Goal: Task Accomplishment & Management: Manage account settings

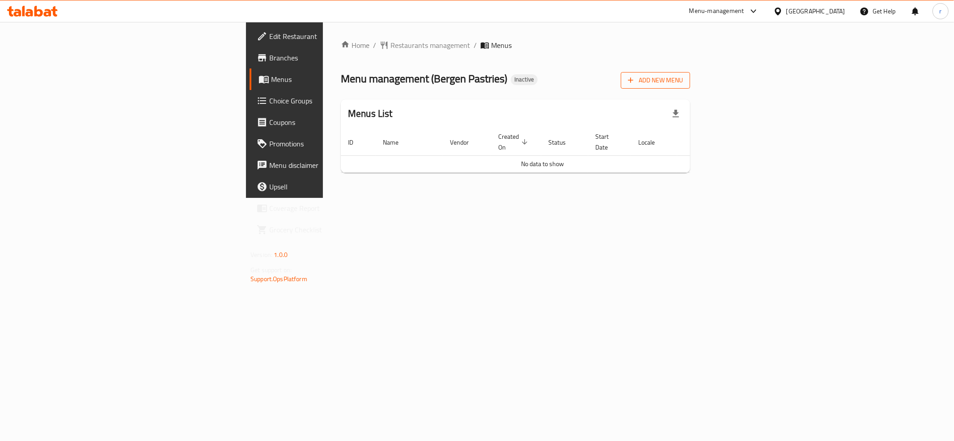
click at [683, 83] on span "Add New Menu" at bounding box center [655, 80] width 55 height 11
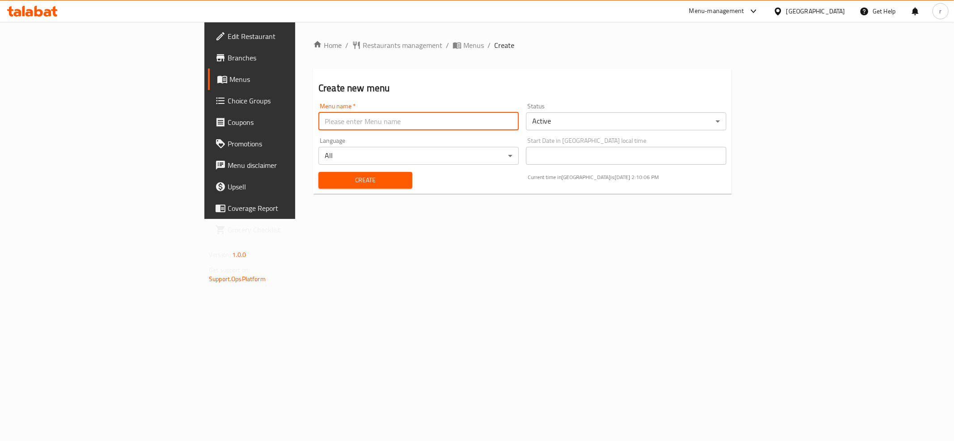
click at [318, 120] on input "text" at bounding box center [418, 121] width 200 height 18
type input "tem"
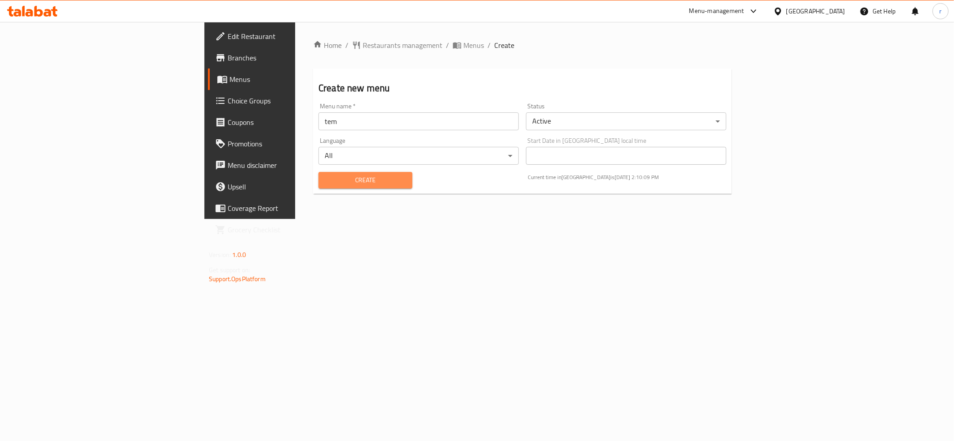
click at [326, 178] on span "Create" at bounding box center [366, 179] width 80 height 11
click at [229, 81] on span "Menus" at bounding box center [292, 79] width 127 height 11
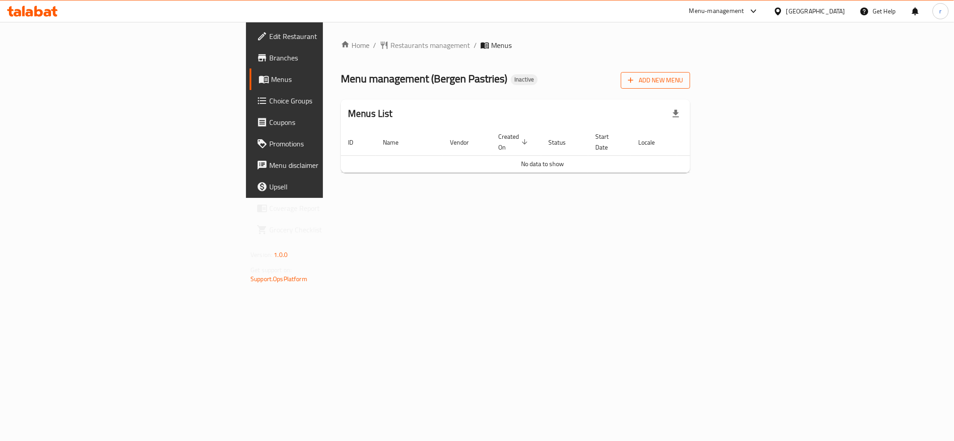
click at [683, 78] on span "Add New Menu" at bounding box center [655, 80] width 55 height 11
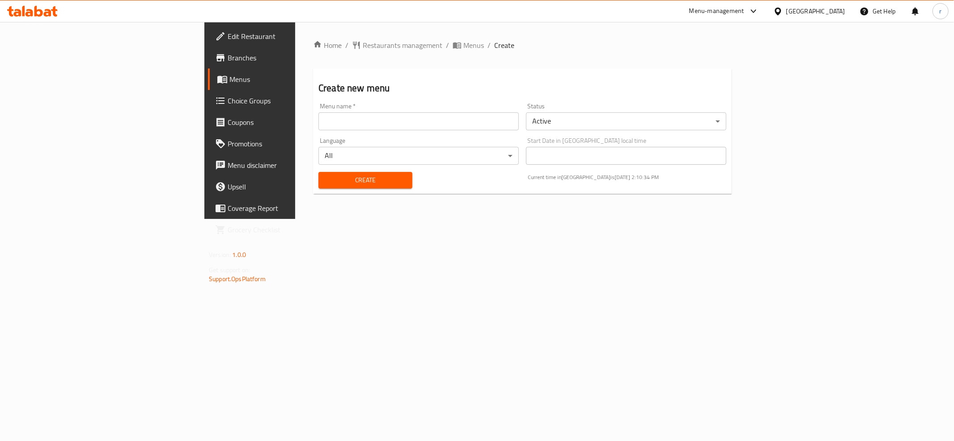
click at [318, 127] on input "text" at bounding box center [418, 121] width 200 height 18
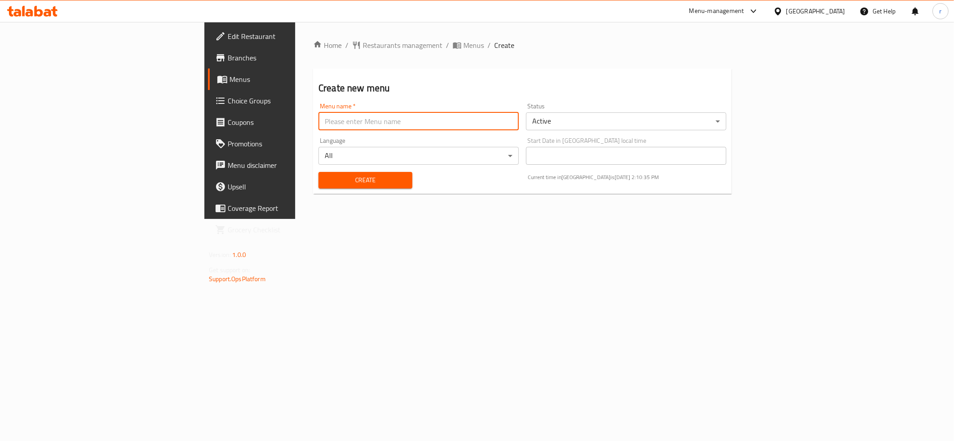
type input "tem"
click at [326, 181] on span "Create" at bounding box center [366, 179] width 80 height 11
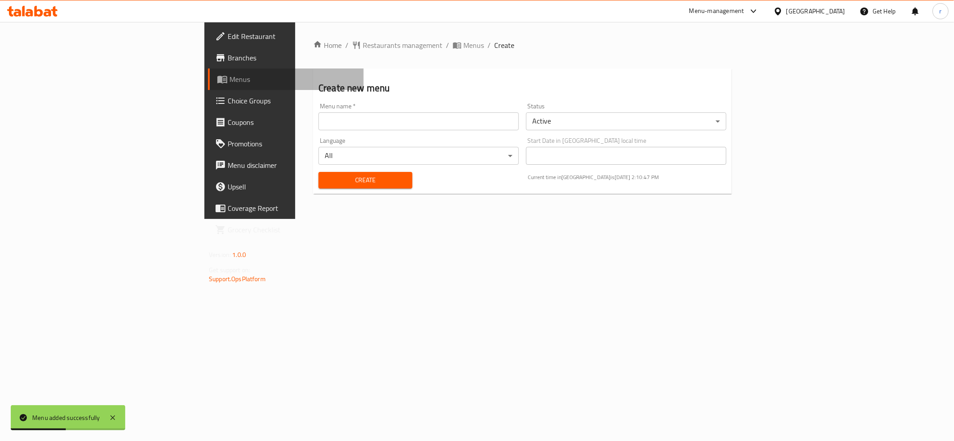
click at [229, 83] on span "Menus" at bounding box center [292, 79] width 127 height 11
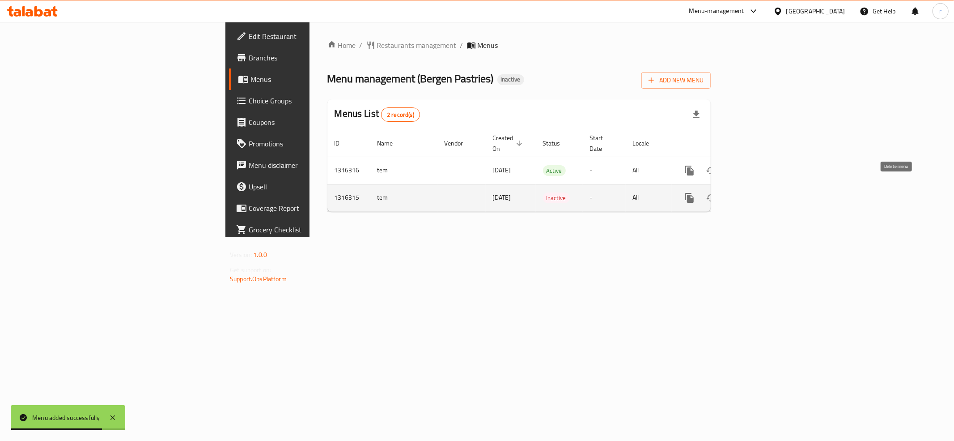
click at [736, 194] on icon "enhanced table" at bounding box center [732, 198] width 6 height 8
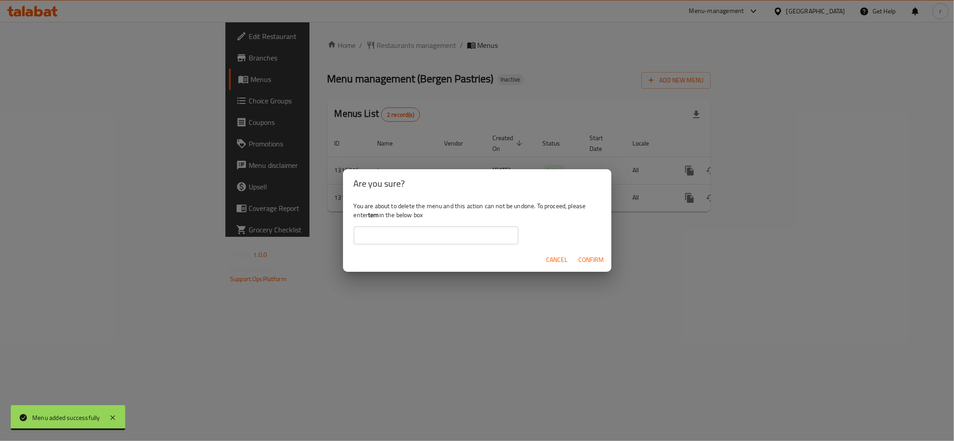
click at [370, 212] on b "tem" at bounding box center [373, 215] width 11 height 12
copy div "tem"
click at [367, 239] on input "text" at bounding box center [436, 235] width 165 height 18
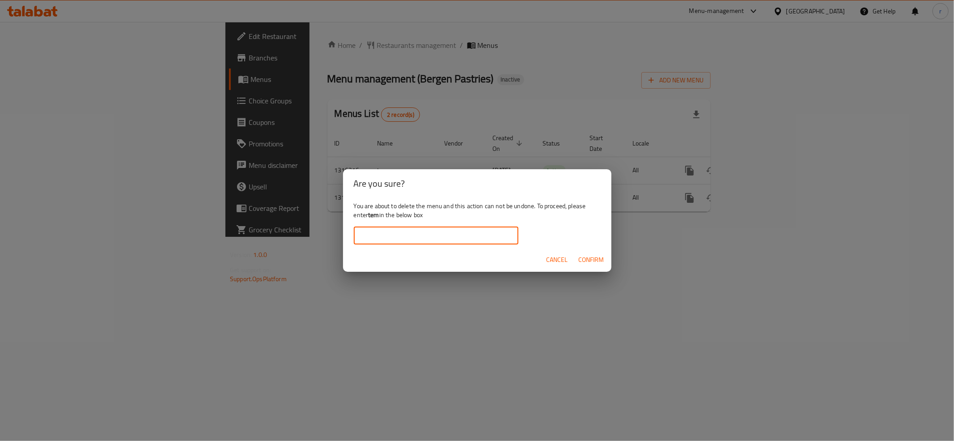
paste input "tem"
type input "tem"
click at [597, 261] on span "Confirm" at bounding box center [591, 259] width 25 height 11
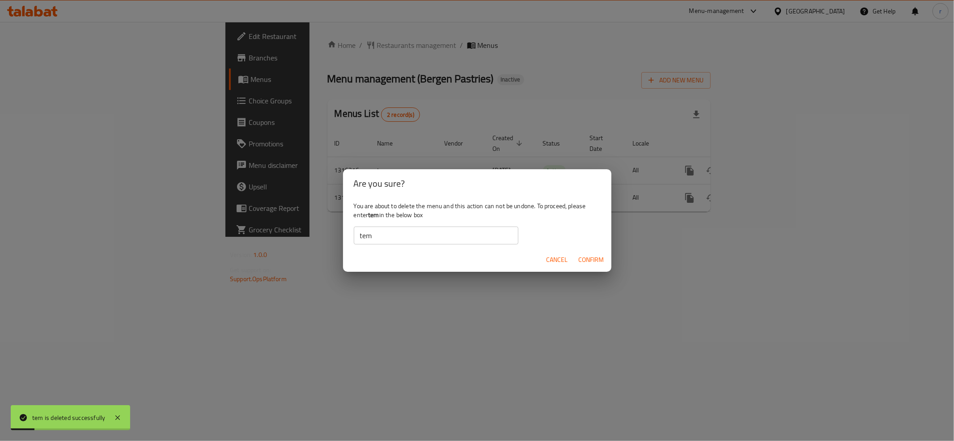
click at [360, 394] on div "Are you sure? You are about to delete the menu and this action can not be undon…" at bounding box center [477, 220] width 954 height 441
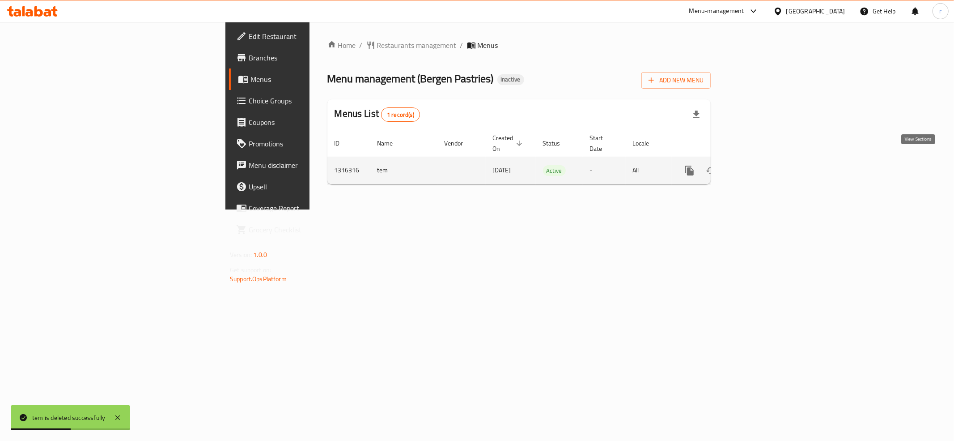
click at [759, 165] on icon "enhanced table" at bounding box center [754, 170] width 11 height 11
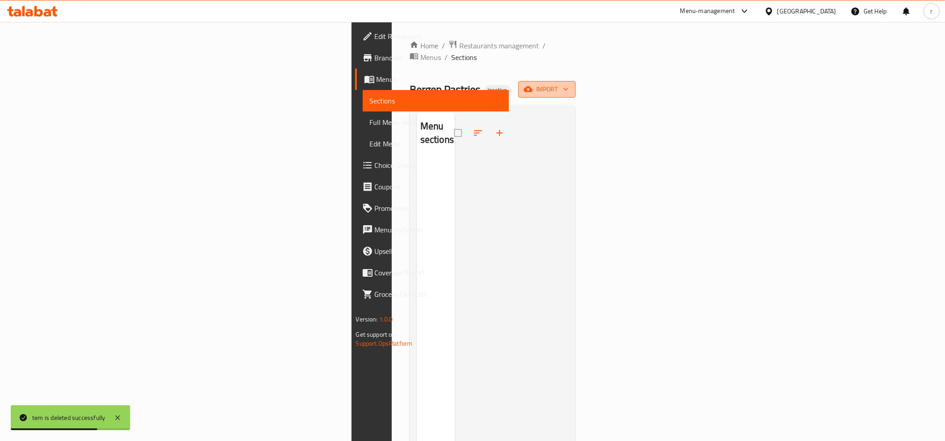
click at [568, 84] on span "import" at bounding box center [547, 89] width 43 height 11
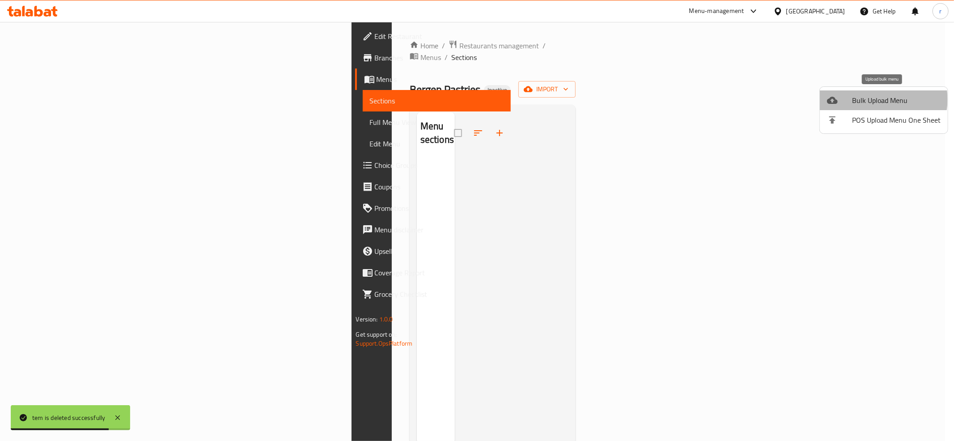
click at [882, 99] on span "Bulk Upload Menu" at bounding box center [896, 100] width 89 height 11
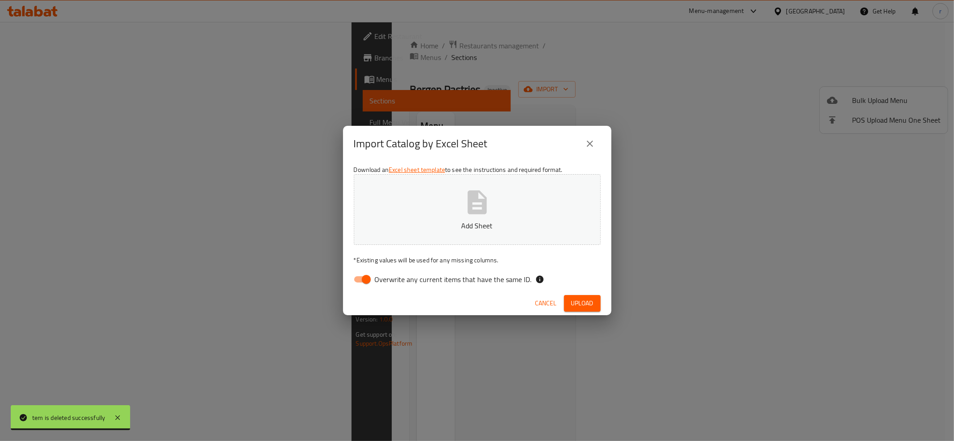
click at [358, 280] on input "Overwrite any current items that have the same ID." at bounding box center [366, 279] width 51 height 17
checkbox input "false"
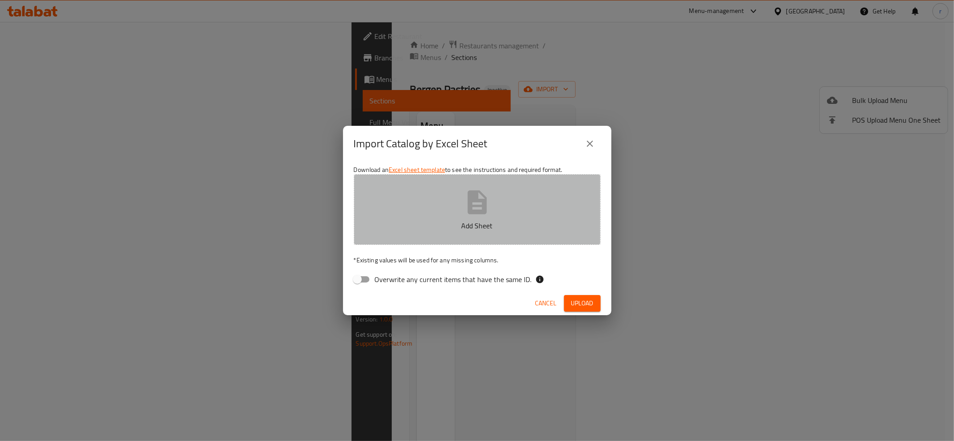
click at [416, 213] on button "Add Sheet" at bounding box center [477, 209] width 247 height 71
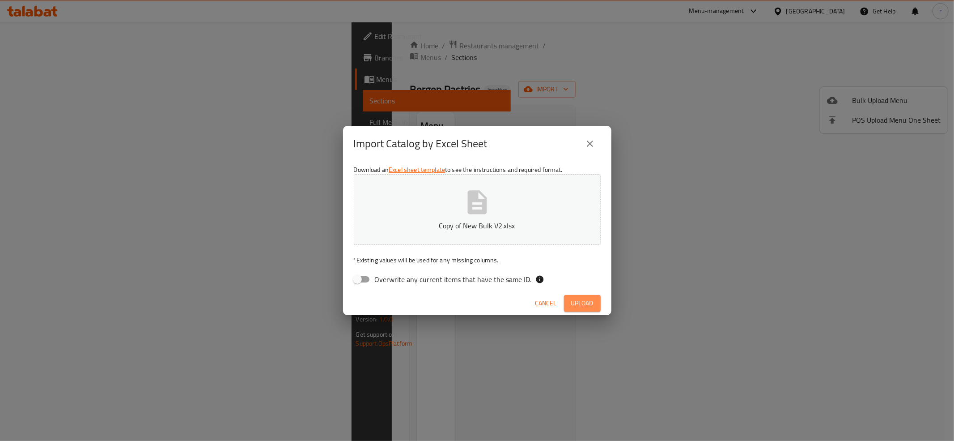
click at [584, 308] on span "Upload" at bounding box center [582, 302] width 22 height 11
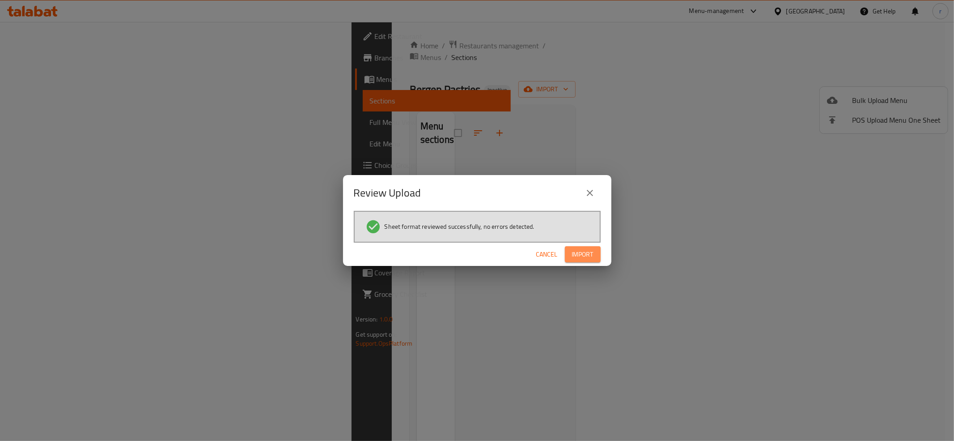
click at [582, 253] on span "Import" at bounding box center [582, 254] width 21 height 11
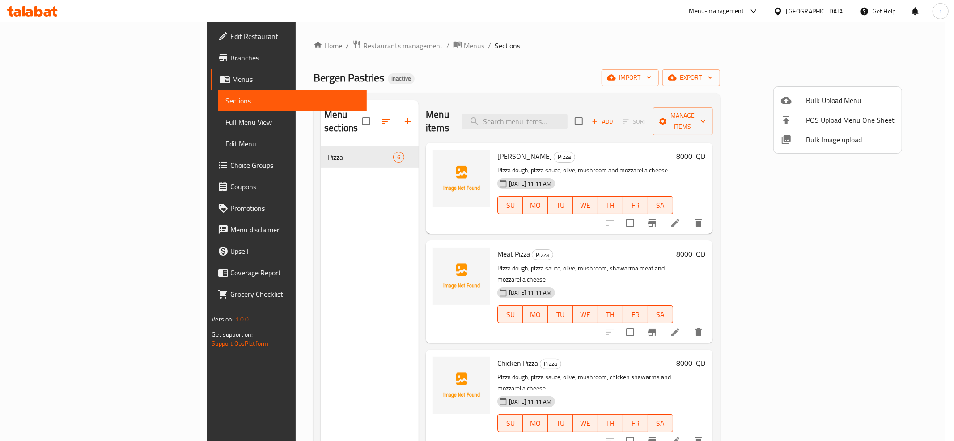
click at [81, 34] on div at bounding box center [477, 220] width 954 height 441
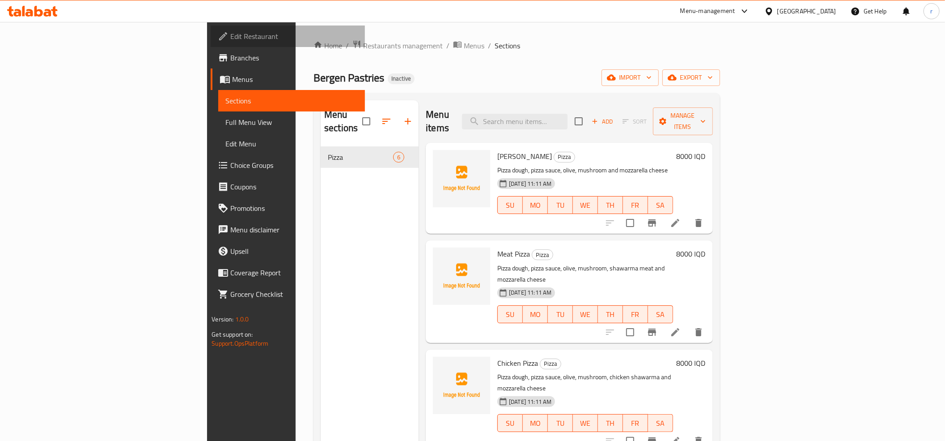
click at [230, 38] on span "Edit Restaurant" at bounding box center [293, 36] width 127 height 11
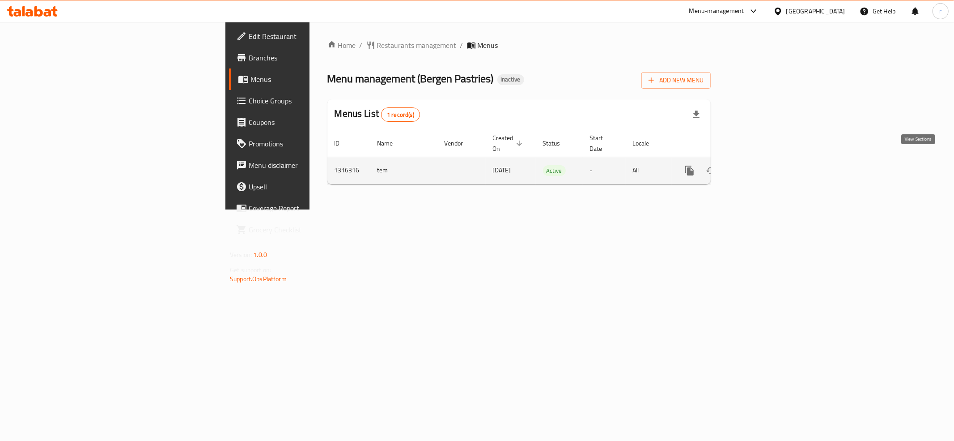
click at [758, 166] on icon "enhanced table" at bounding box center [754, 170] width 8 height 8
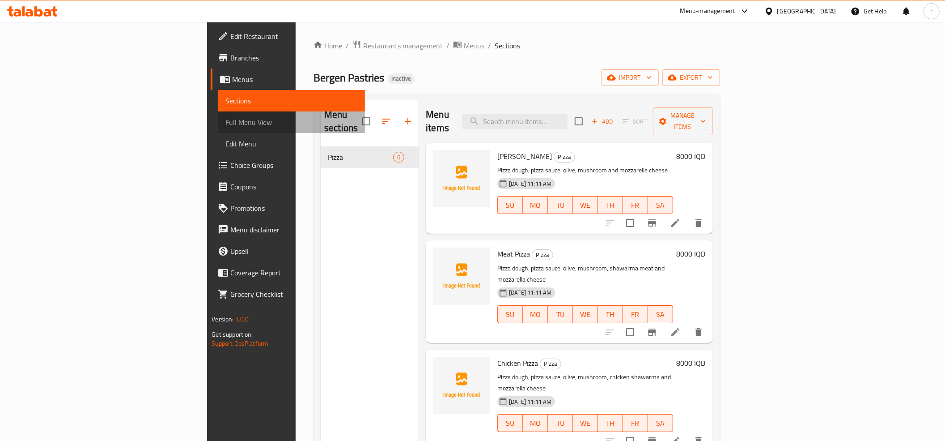
click at [225, 119] on span "Full Menu View" at bounding box center [291, 122] width 132 height 11
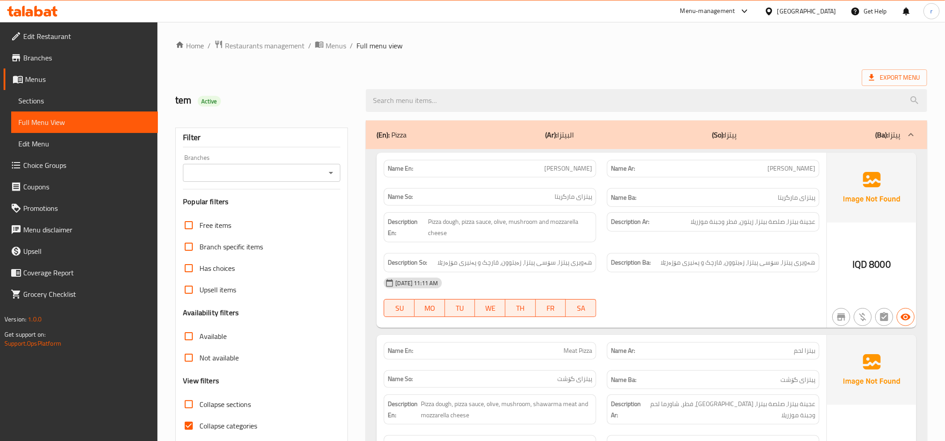
click at [185, 424] on input "Collapse categories" at bounding box center [188, 425] width 21 height 21
checkbox input "false"
click at [326, 169] on icon "Open" at bounding box center [331, 172] width 11 height 11
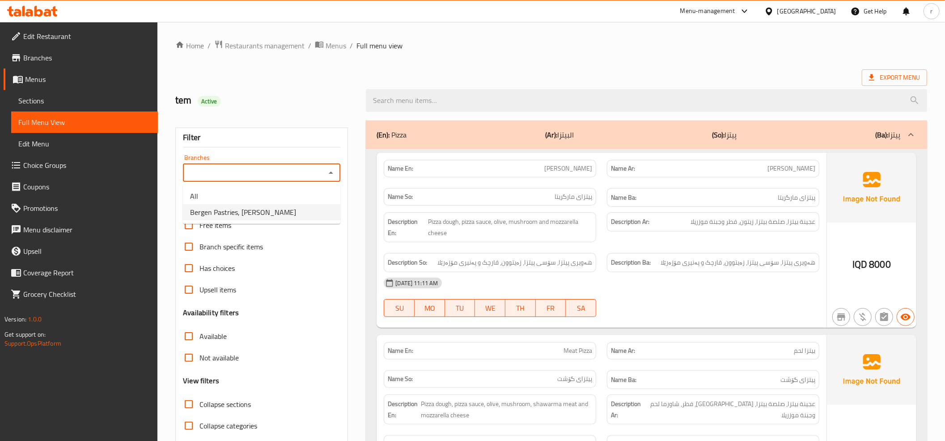
click at [306, 215] on li "Bergen Pastries, [PERSON_NAME]" at bounding box center [261, 212] width 157 height 16
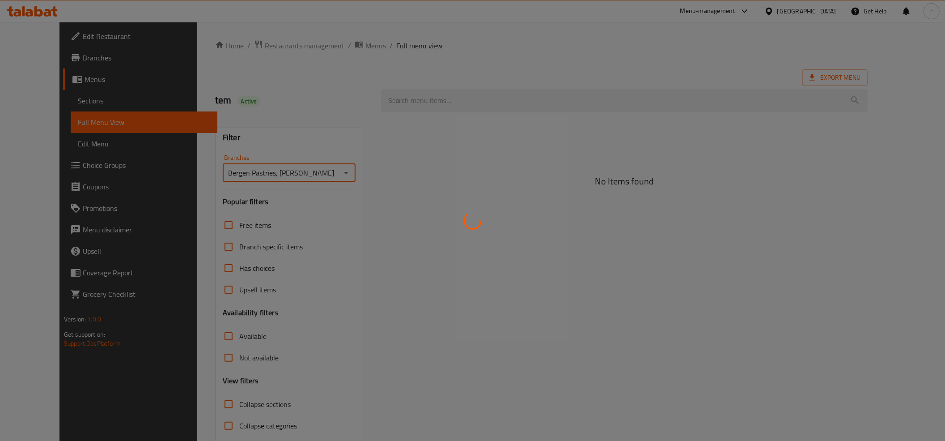
type input "Bergen Pastries, [PERSON_NAME]"
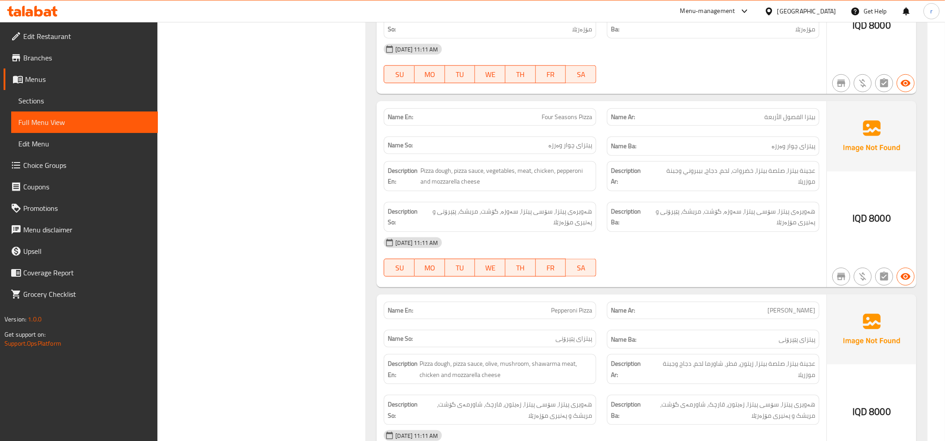
scroll to position [795, 0]
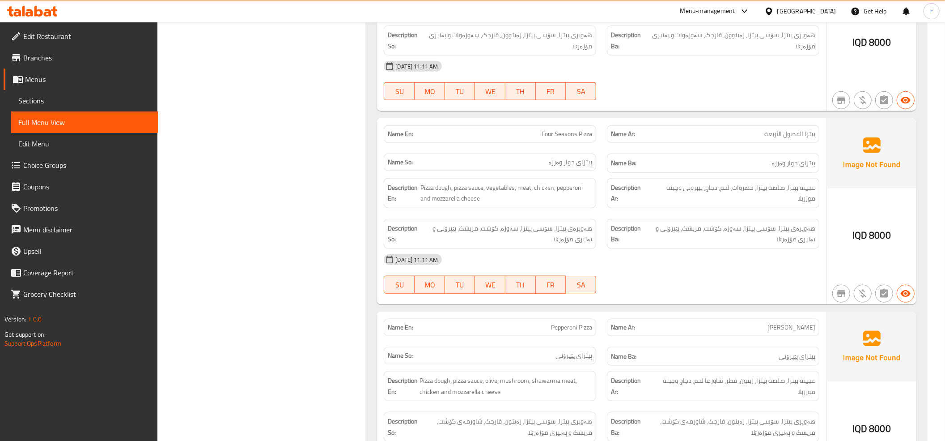
click at [52, 16] on icon at bounding box center [32, 11] width 51 height 11
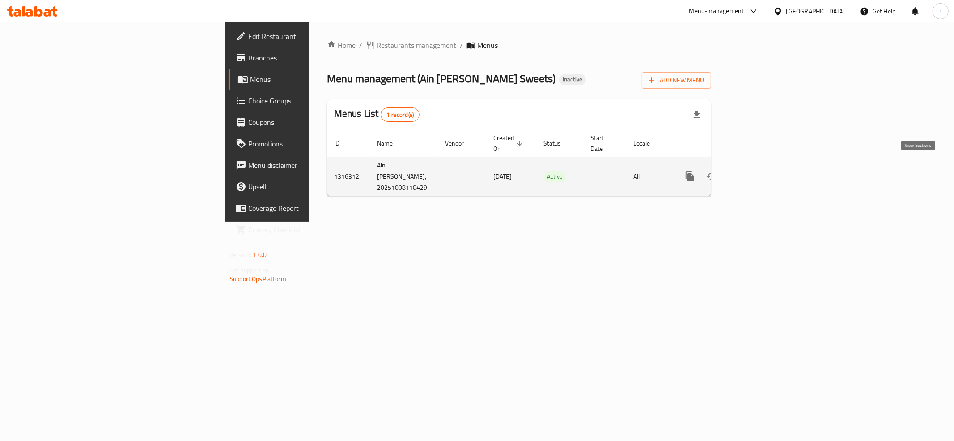
click at [760, 171] on icon "enhanced table" at bounding box center [754, 176] width 11 height 11
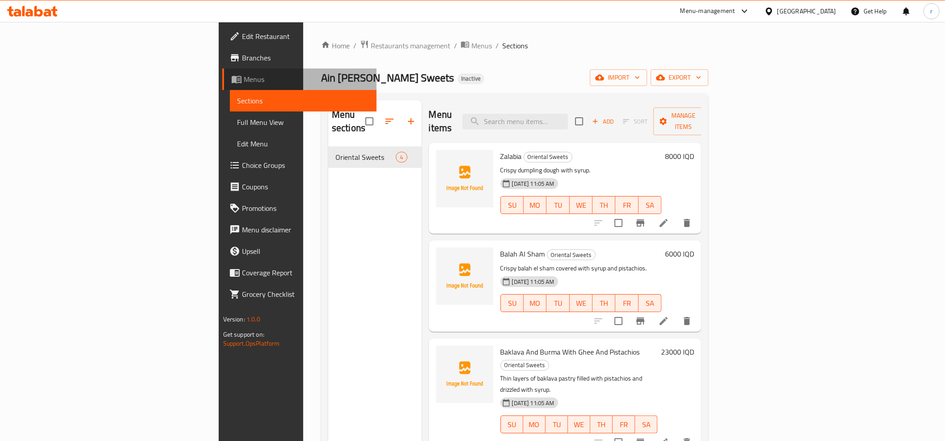
click at [244, 77] on span "Menus" at bounding box center [307, 79] width 126 height 11
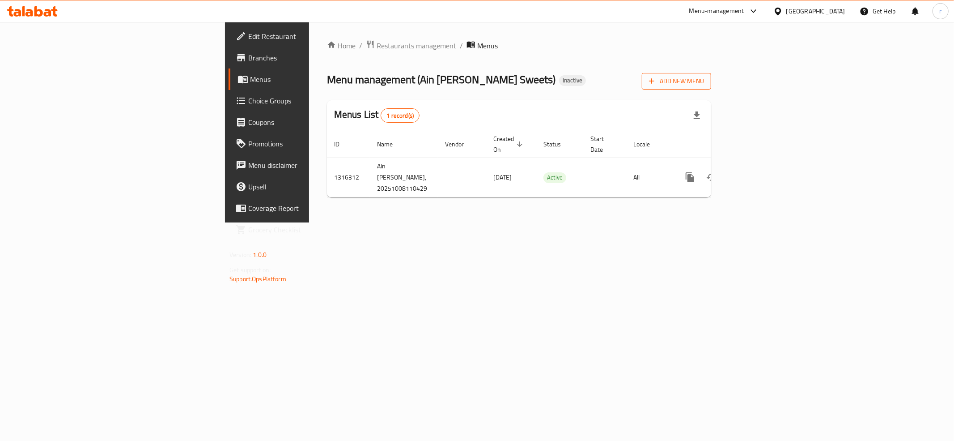
click at [704, 80] on span "Add New Menu" at bounding box center [676, 81] width 55 height 11
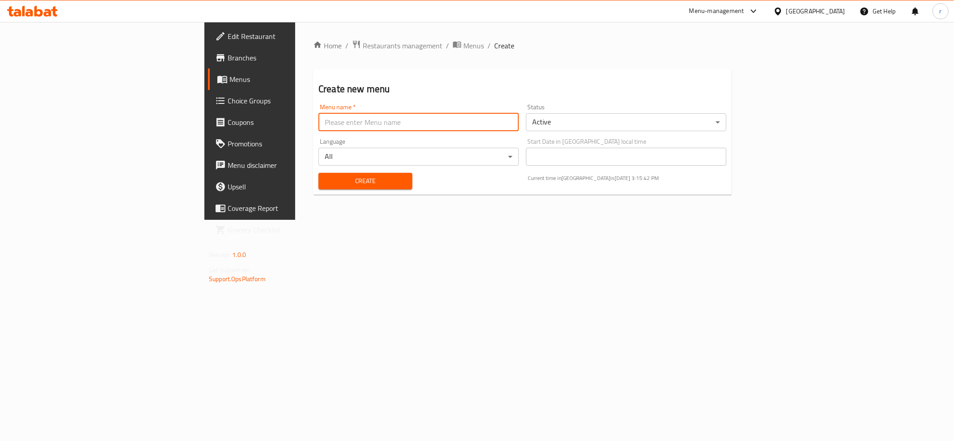
click at [318, 125] on input "text" at bounding box center [418, 122] width 200 height 18
type input "tem"
click at [313, 193] on div "Create" at bounding box center [365, 180] width 105 height 27
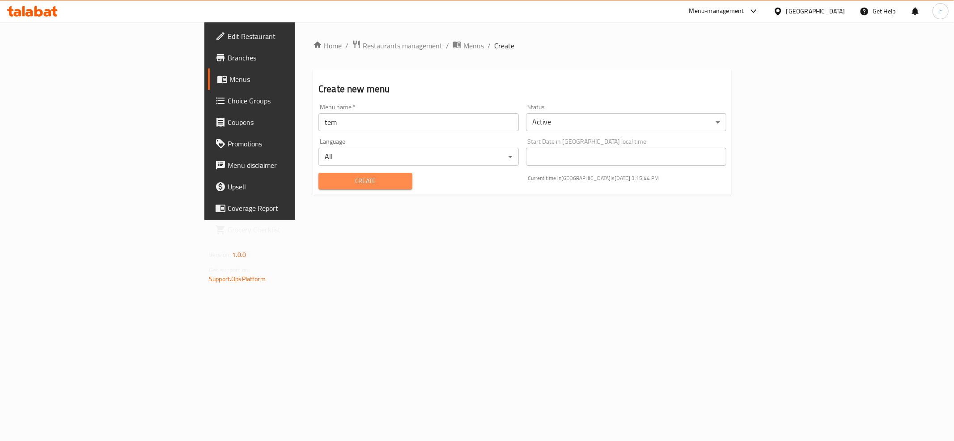
click at [326, 180] on span "Create" at bounding box center [366, 180] width 80 height 11
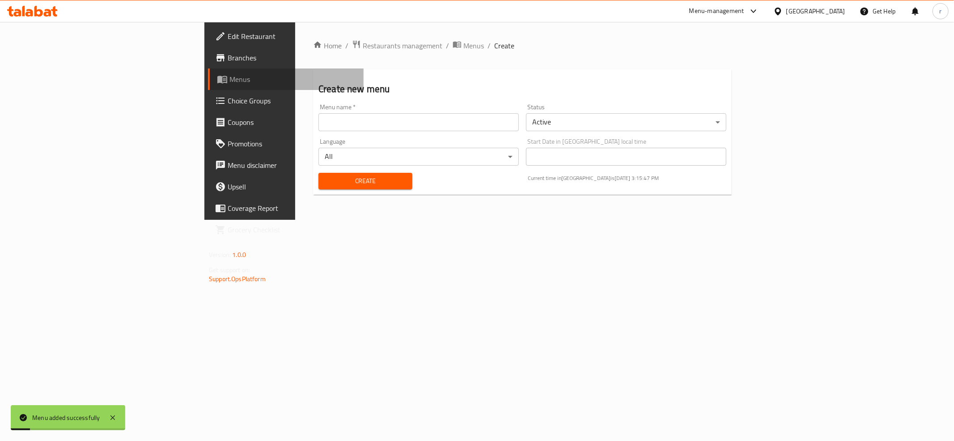
click at [229, 75] on span "Menus" at bounding box center [292, 79] width 127 height 11
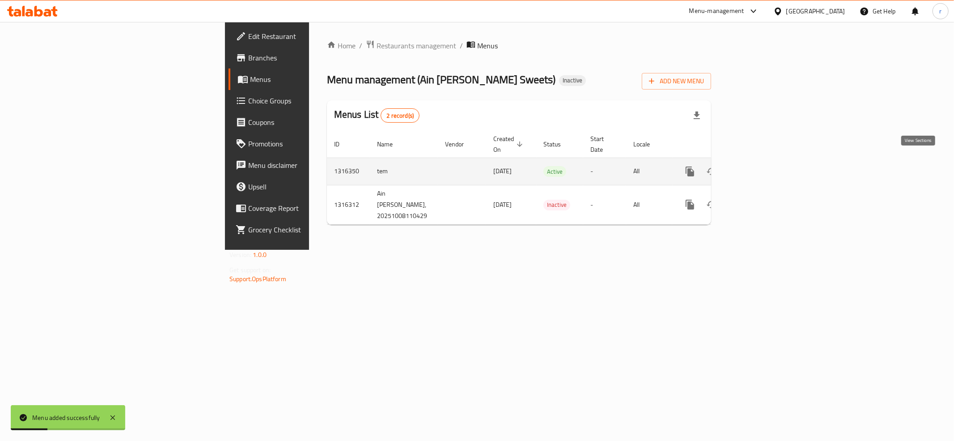
click at [760, 166] on icon "enhanced table" at bounding box center [754, 171] width 11 height 11
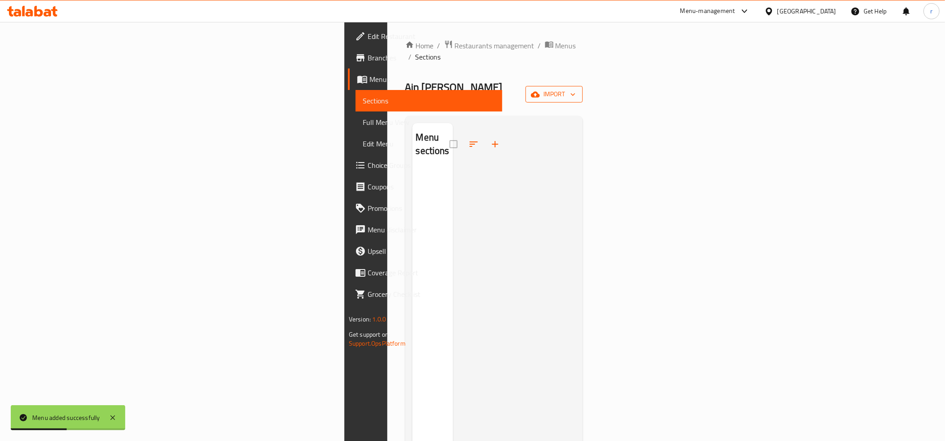
click at [540, 91] on icon "button" at bounding box center [535, 94] width 9 height 6
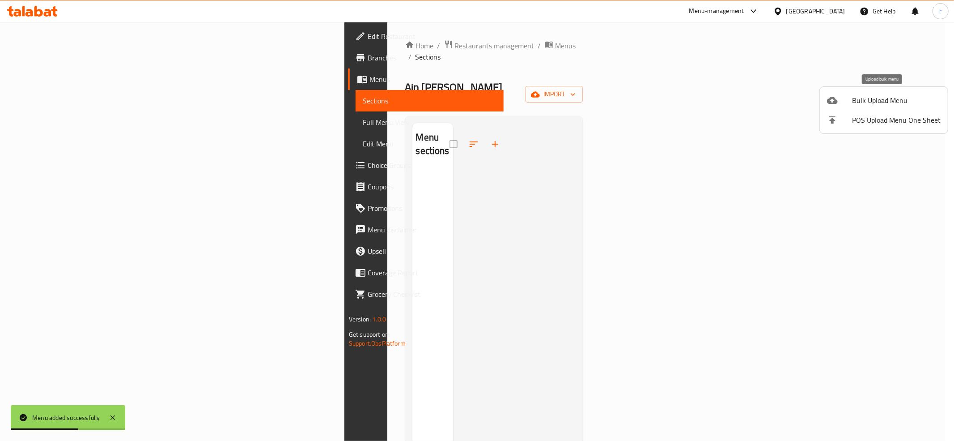
click at [830, 102] on icon at bounding box center [832, 100] width 11 height 7
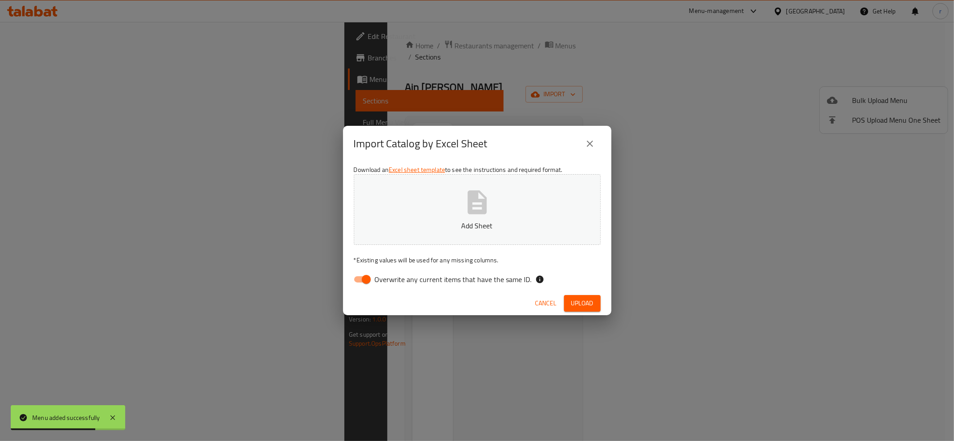
click at [360, 276] on input "Overwrite any current items that have the same ID." at bounding box center [366, 279] width 51 height 17
checkbox input "false"
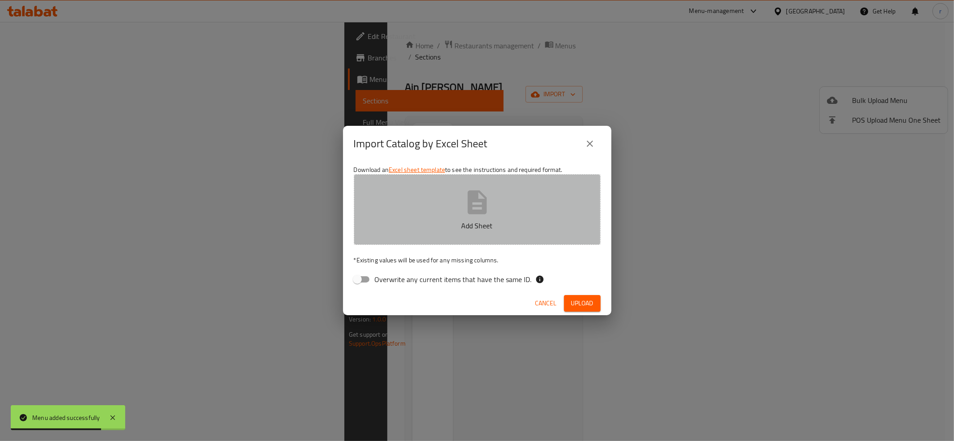
click at [407, 216] on button "Add Sheet" at bounding box center [477, 209] width 247 height 71
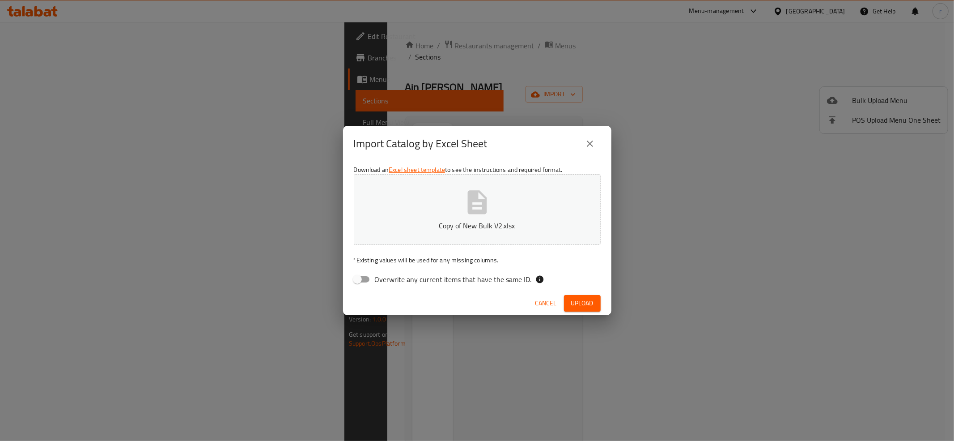
click at [581, 295] on button "Upload" at bounding box center [582, 303] width 37 height 17
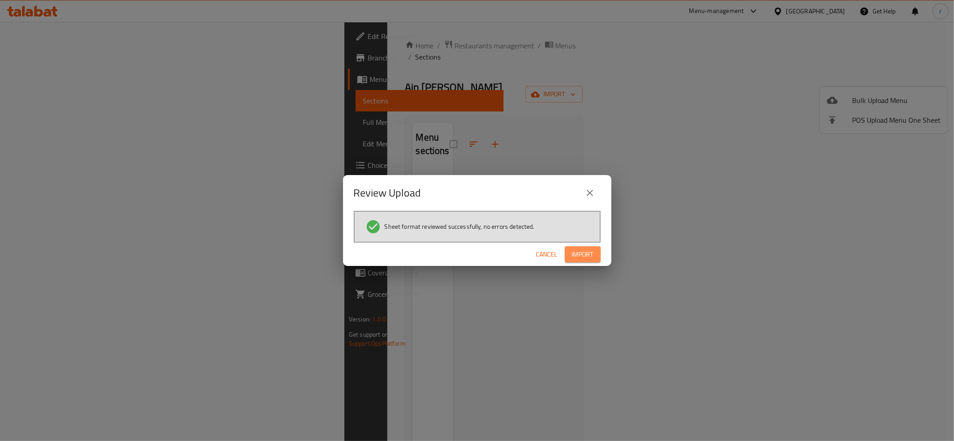
click at [593, 251] on span "Import" at bounding box center [582, 254] width 21 height 11
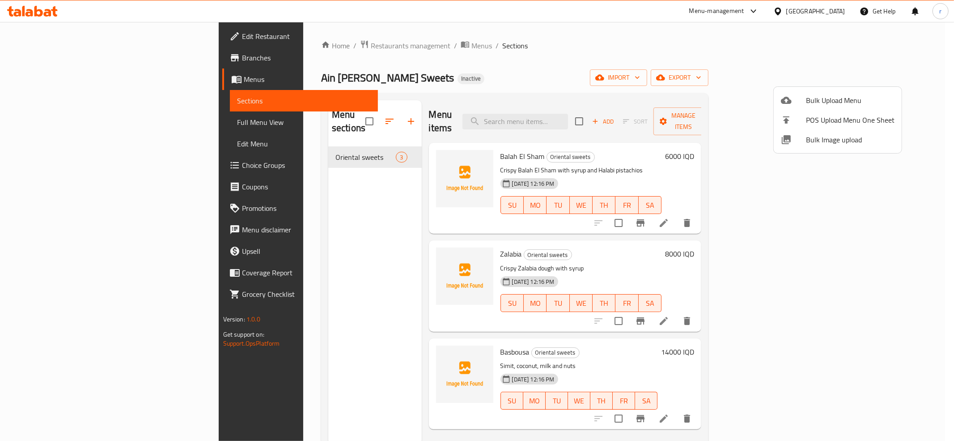
click at [426, 153] on div at bounding box center [477, 220] width 954 height 441
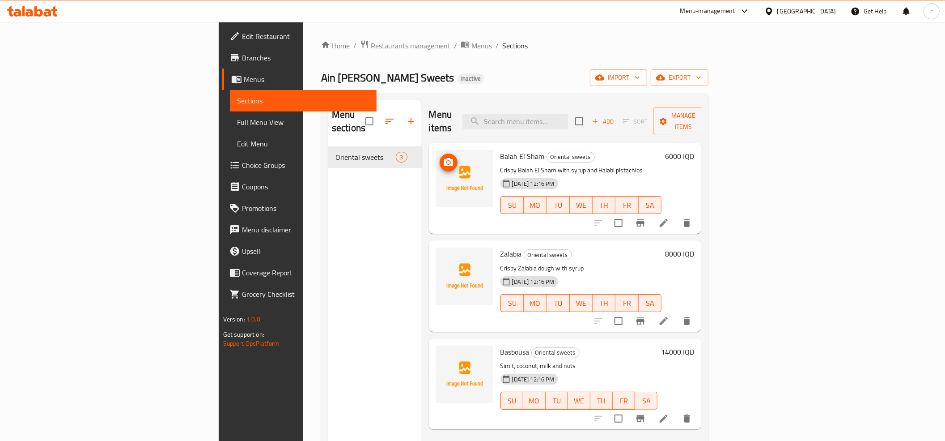
click at [436, 153] on img at bounding box center [464, 178] width 57 height 57
click at [443, 157] on icon "upload picture" at bounding box center [448, 162] width 11 height 11
click at [440, 251] on button "upload picture" at bounding box center [449, 260] width 18 height 18
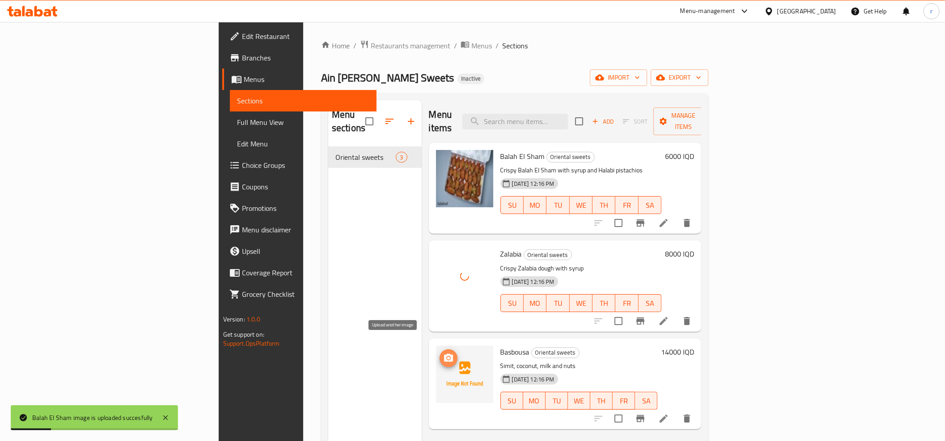
click at [443, 352] on icon "upload picture" at bounding box center [448, 357] width 11 height 11
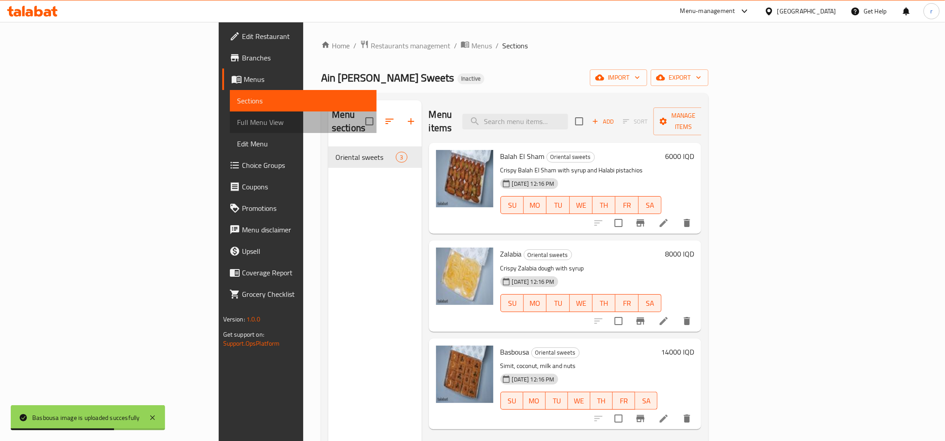
click at [237, 121] on span "Full Menu View" at bounding box center [303, 122] width 132 height 11
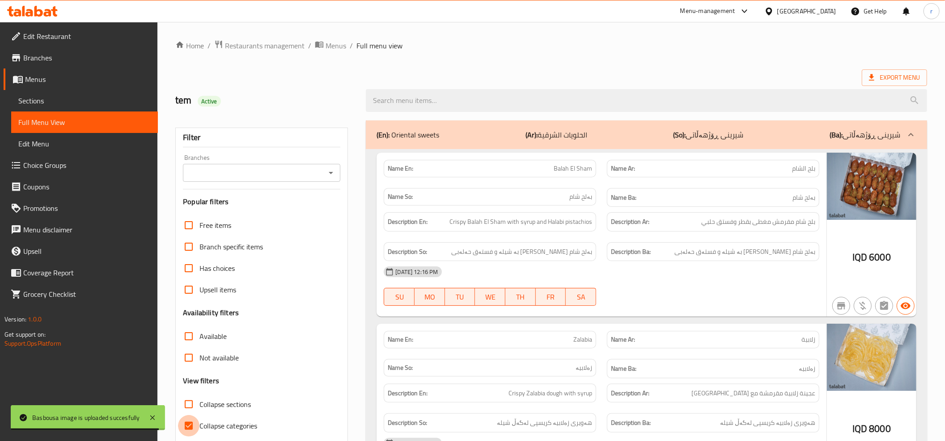
click at [192, 428] on input "Collapse categories" at bounding box center [188, 425] width 21 height 21
checkbox input "false"
click at [328, 175] on icon "Open" at bounding box center [331, 172] width 11 height 11
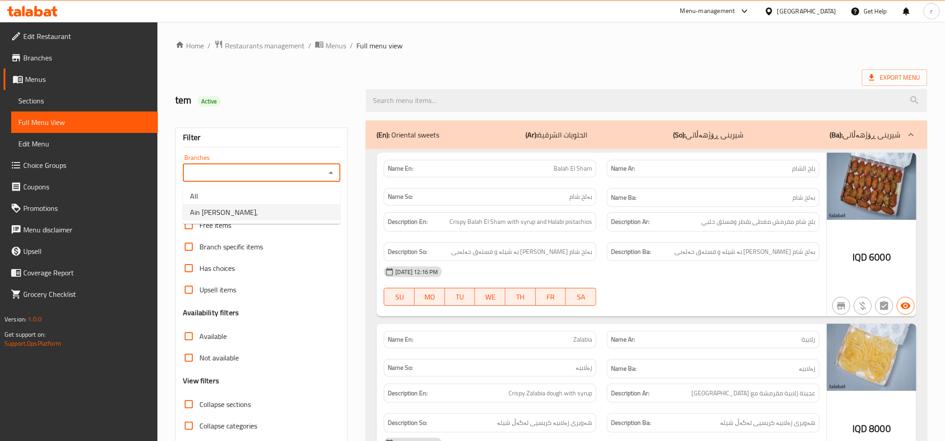
click at [308, 215] on li "Ain Al Shaheen Sweets," at bounding box center [261, 212] width 157 height 16
type input "Ain Al Shaheen Sweets,"
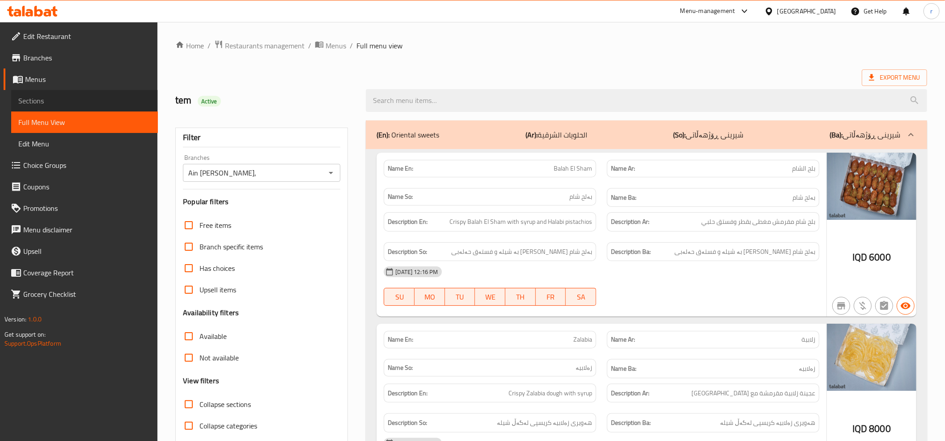
click at [67, 97] on span "Sections" at bounding box center [84, 100] width 132 height 11
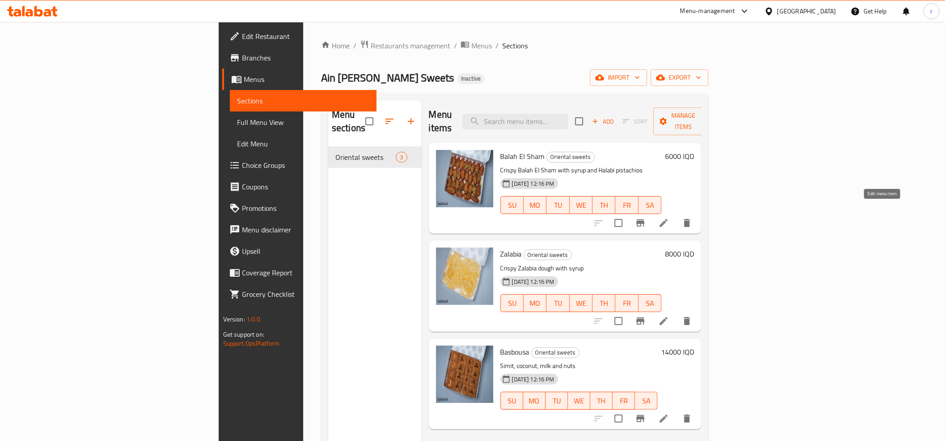
click at [669, 217] on icon at bounding box center [663, 222] width 11 height 11
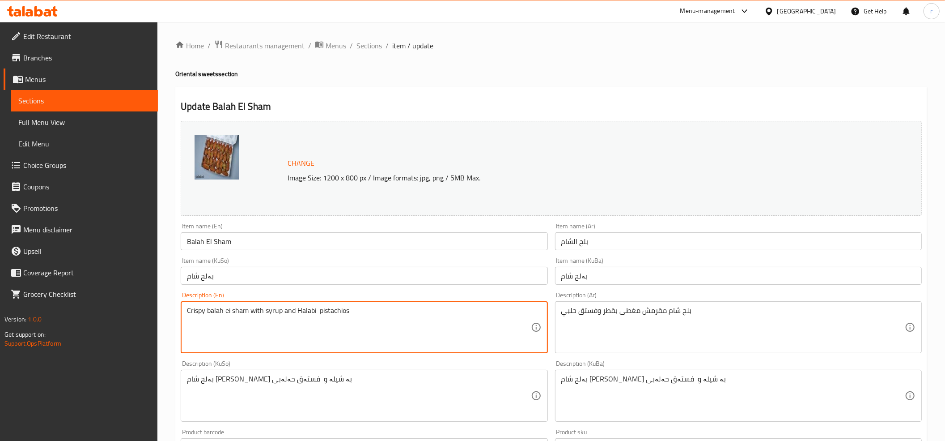
click at [273, 333] on textarea "Crispy balah ei sham with syrup and Halabi pistachios" at bounding box center [359, 327] width 344 height 42
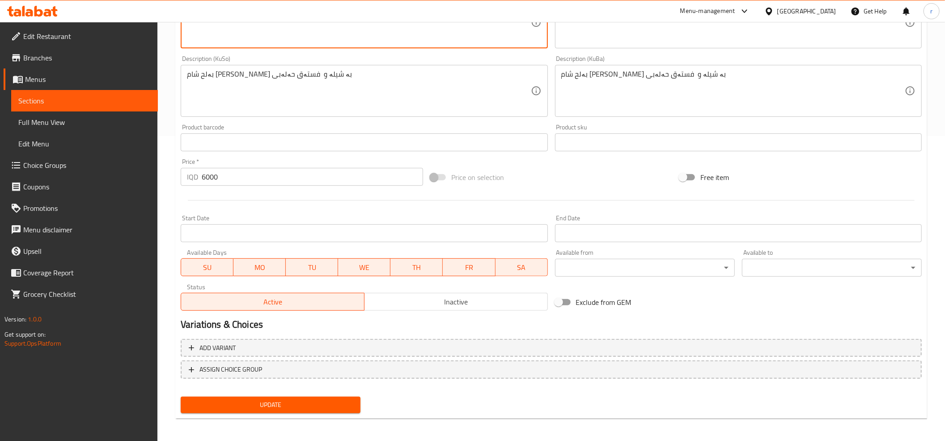
scroll to position [306, 0]
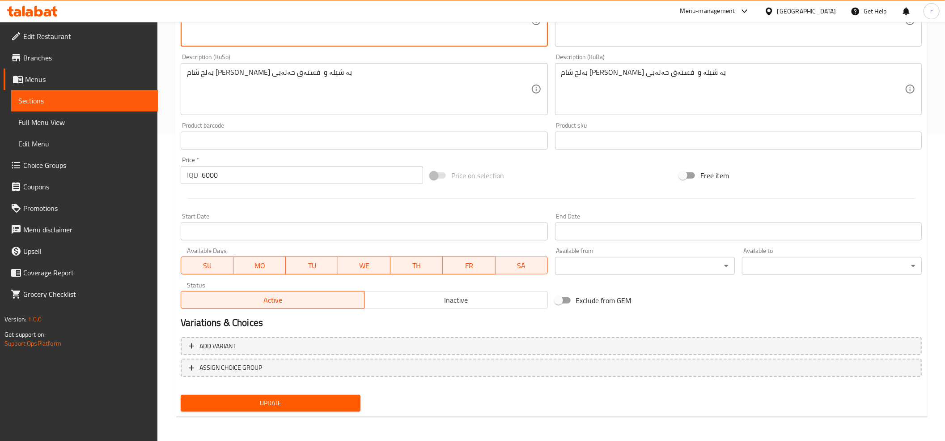
type textarea "Crispy balah ei sham with syrup and Halabi pistachios"
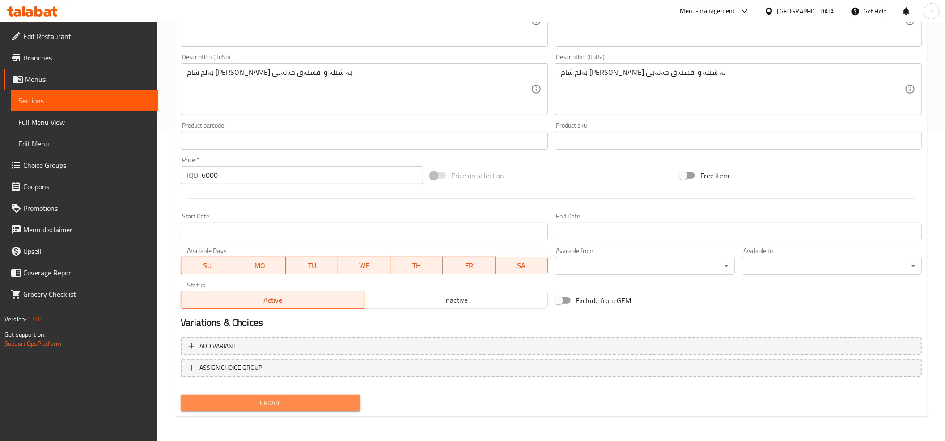
click at [326, 405] on span "Update" at bounding box center [270, 402] width 165 height 11
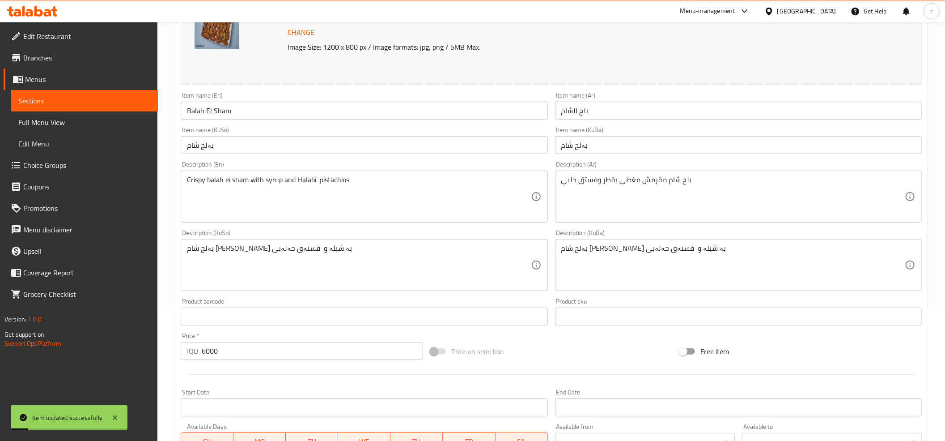
scroll to position [0, 0]
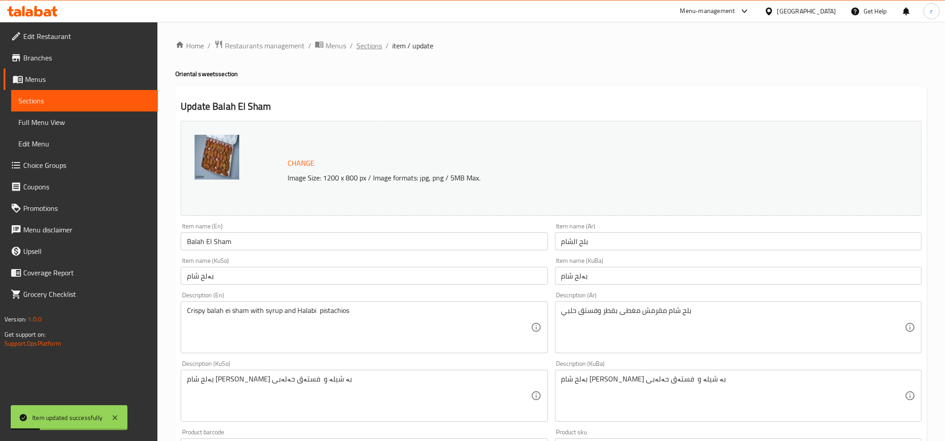
click at [367, 47] on span "Sections" at bounding box center [368, 45] width 25 height 11
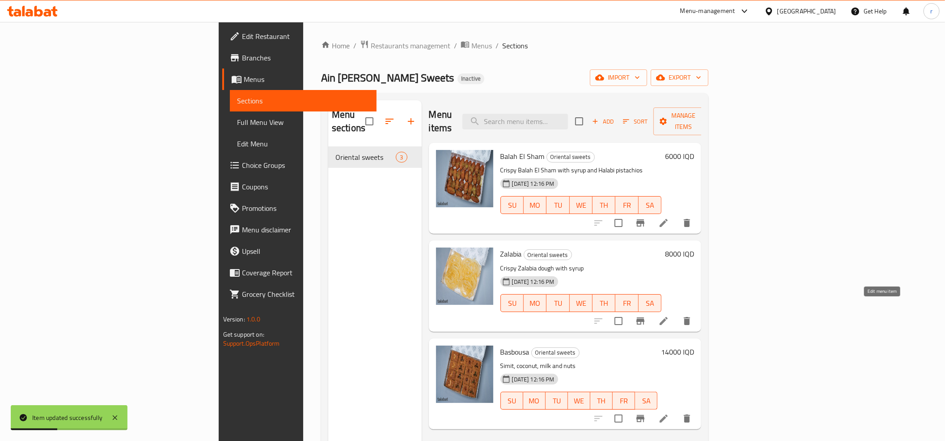
click at [669, 315] on icon at bounding box center [663, 320] width 11 height 11
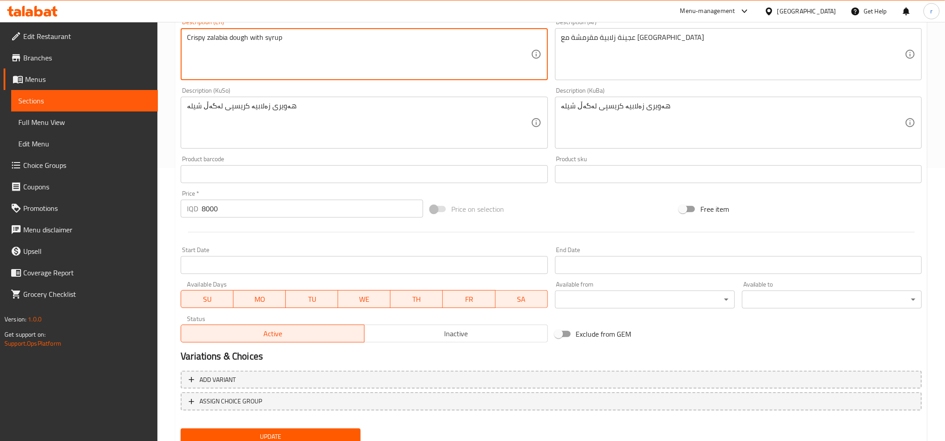
scroll to position [306, 0]
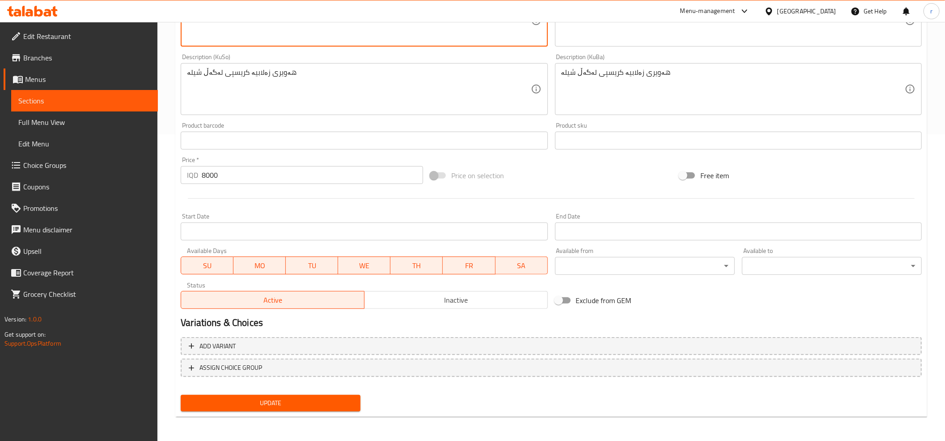
type textarea "Crispy zalabia dough with syrup"
click at [295, 402] on span "Update" at bounding box center [270, 402] width 165 height 11
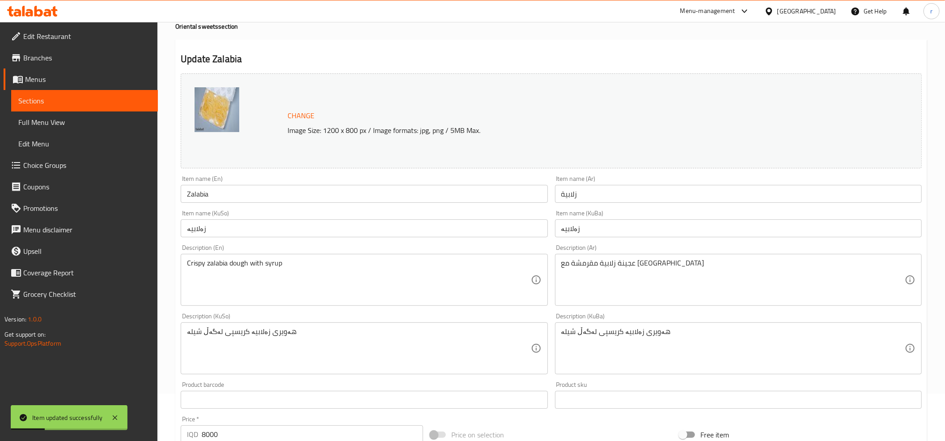
scroll to position [0, 0]
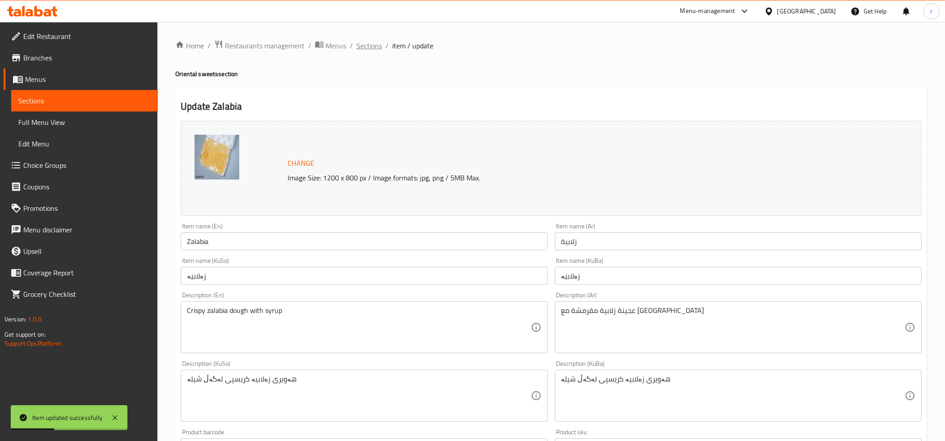
click at [367, 48] on span "Sections" at bounding box center [368, 45] width 25 height 11
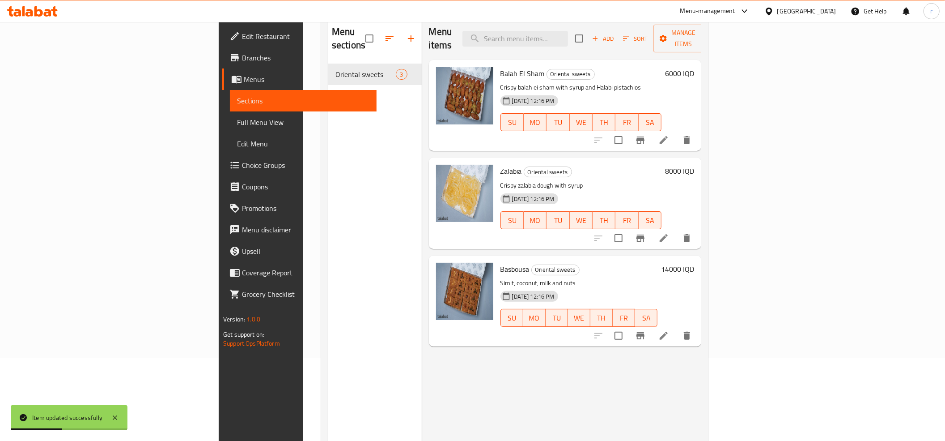
scroll to position [99, 0]
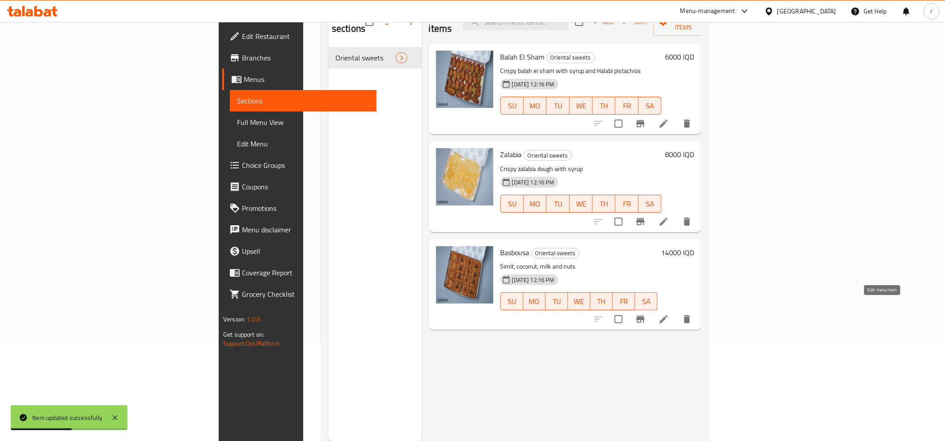
click at [668, 315] on icon at bounding box center [664, 319] width 8 height 8
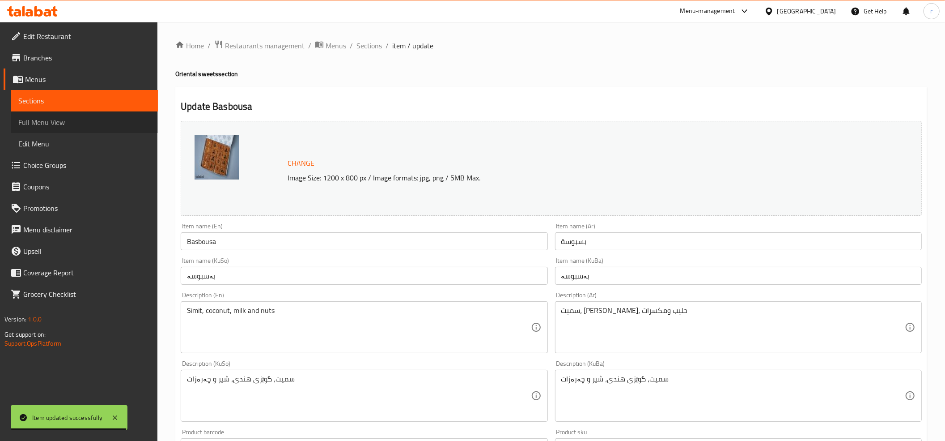
click at [76, 119] on span "Full Menu View" at bounding box center [84, 122] width 132 height 11
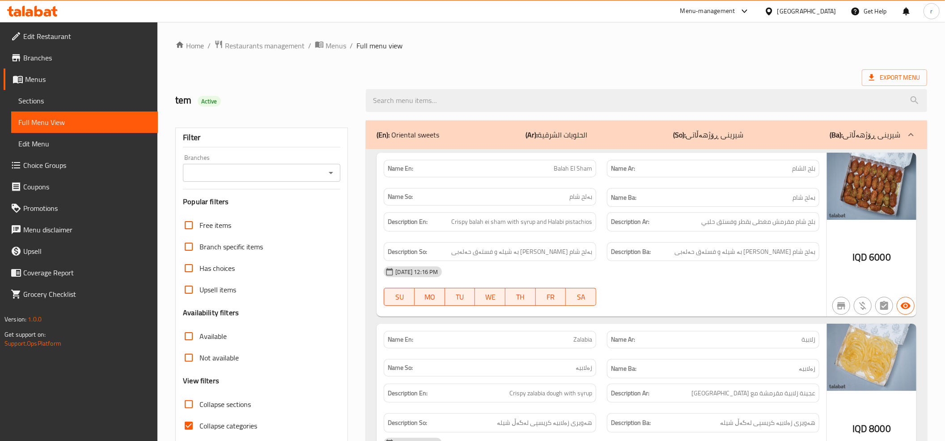
click at [191, 421] on input "Collapse categories" at bounding box center [188, 425] width 21 height 21
checkbox input "false"
click at [327, 172] on icon "Open" at bounding box center [331, 172] width 11 height 11
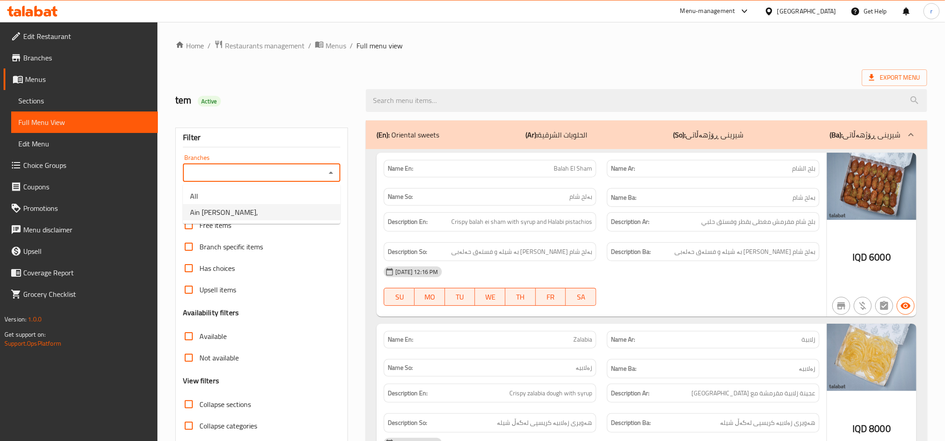
click at [306, 214] on li "Ain Al Shaheen Sweets," at bounding box center [261, 212] width 157 height 16
type input "Ain Al Shaheen Sweets,"
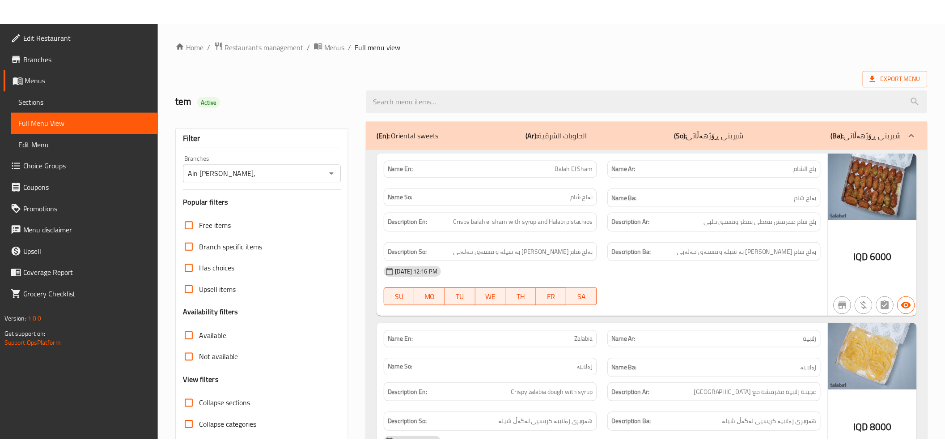
scroll to position [258, 0]
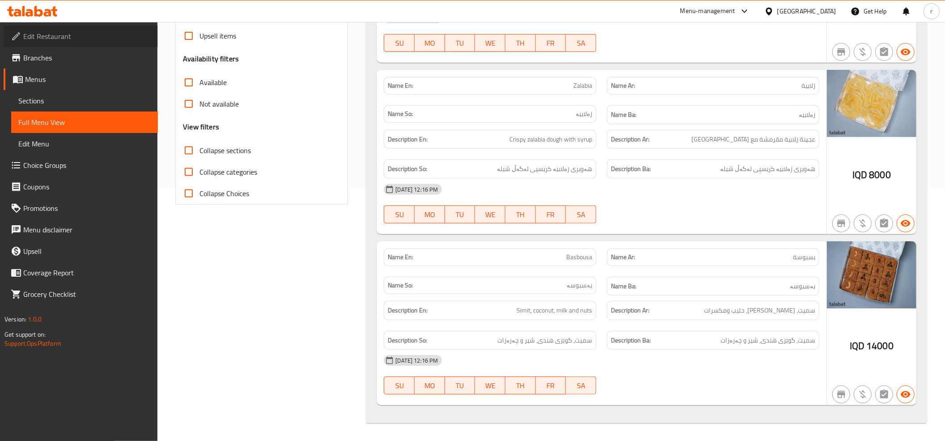
click at [59, 34] on span "Edit Restaurant" at bounding box center [86, 36] width 127 height 11
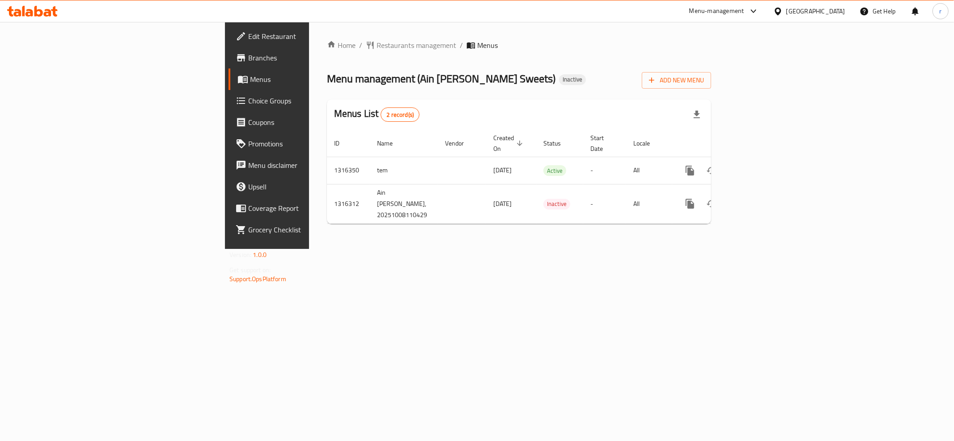
click at [236, 53] on icon at bounding box center [241, 57] width 11 height 11
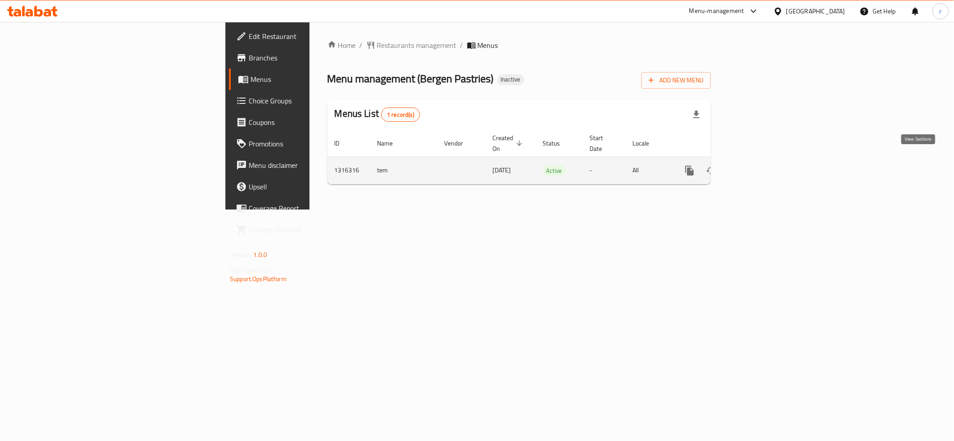
click at [759, 165] on icon "enhanced table" at bounding box center [754, 170] width 11 height 11
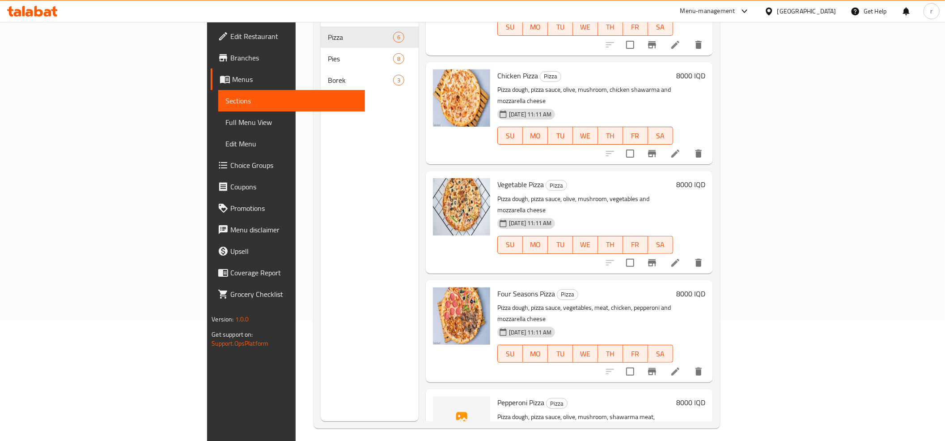
scroll to position [126, 0]
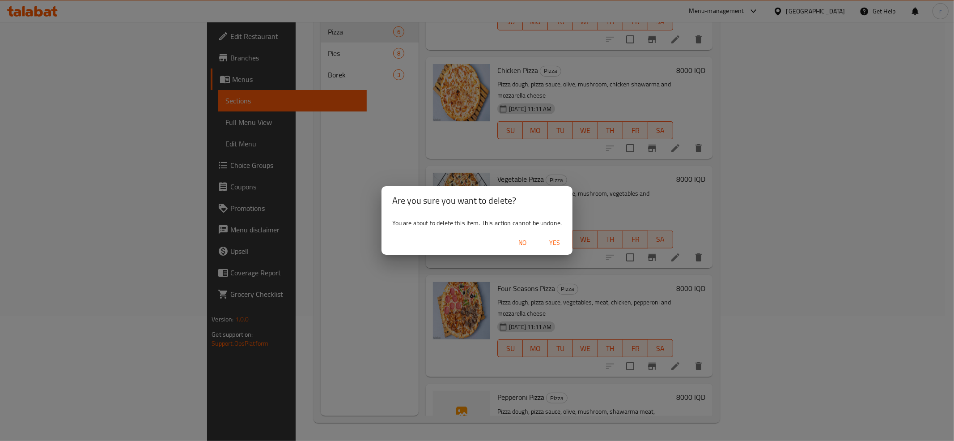
click at [559, 242] on span "Yes" at bounding box center [554, 242] width 21 height 11
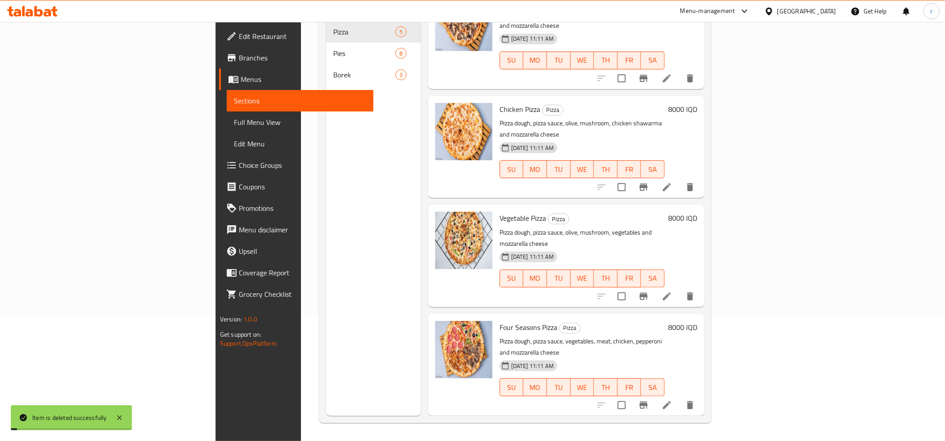
scroll to position [70, 0]
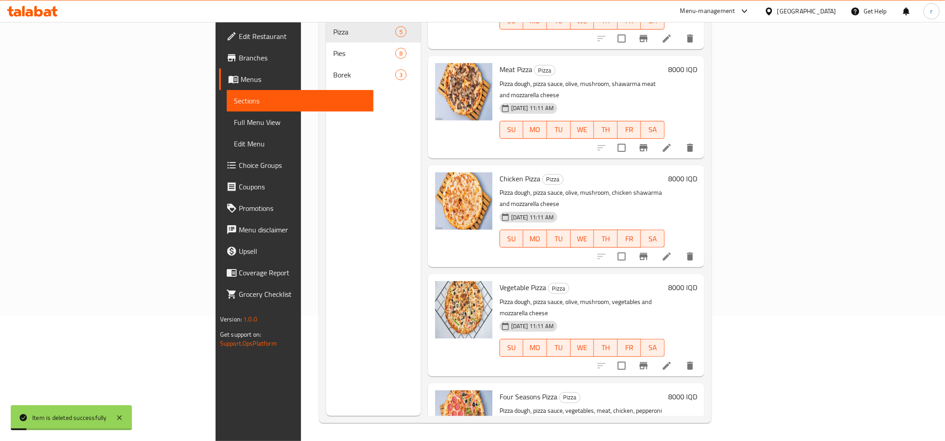
click at [234, 119] on span "Full Menu View" at bounding box center [300, 122] width 132 height 11
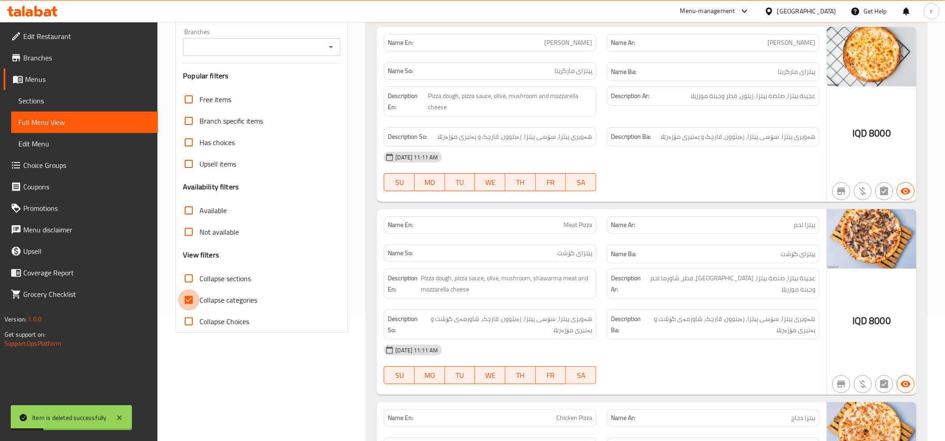
click at [182, 297] on input "Collapse categories" at bounding box center [188, 299] width 21 height 21
checkbox input "false"
click at [328, 47] on icon "Open" at bounding box center [331, 47] width 11 height 11
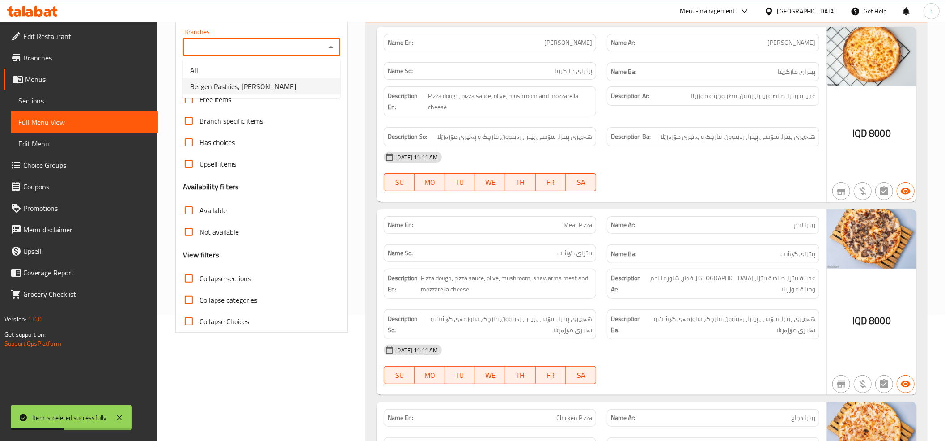
click at [273, 89] on span "Bergen Pastries, Karada Dakhel" at bounding box center [243, 86] width 106 height 11
type input "Bergen Pastries, Karada Dakhel"
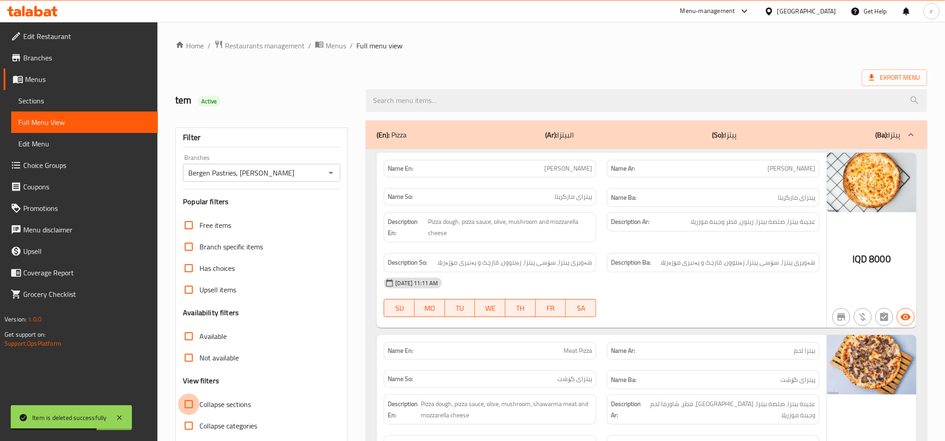
click at [183, 406] on input "Collapse sections" at bounding box center [188, 403] width 21 height 21
checkbox input "true"
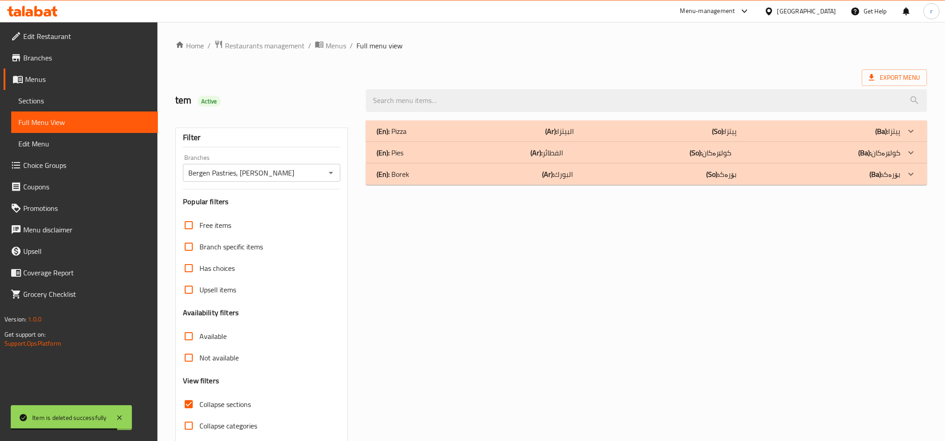
click at [459, 136] on div "(En): Pizza (Ar): البيتزا (So): پیتزا (Ba): پیتزا" at bounding box center [639, 131] width 524 height 11
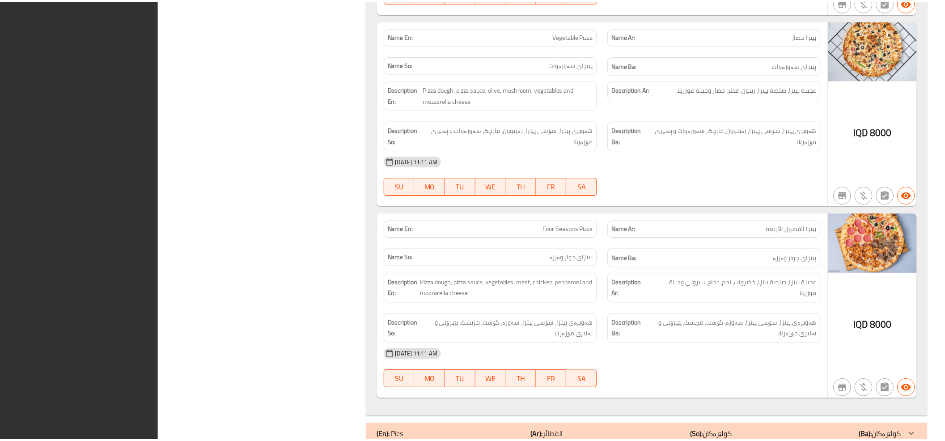
scroll to position [751, 0]
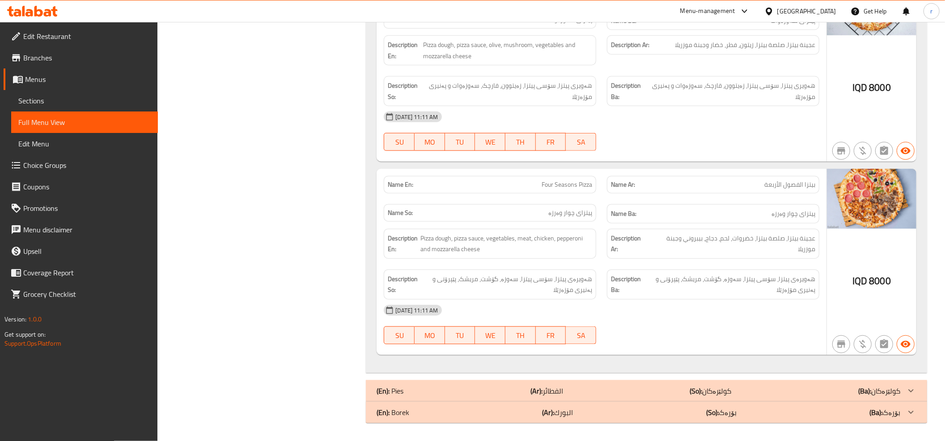
click at [51, 8] on icon at bounding box center [32, 11] width 51 height 11
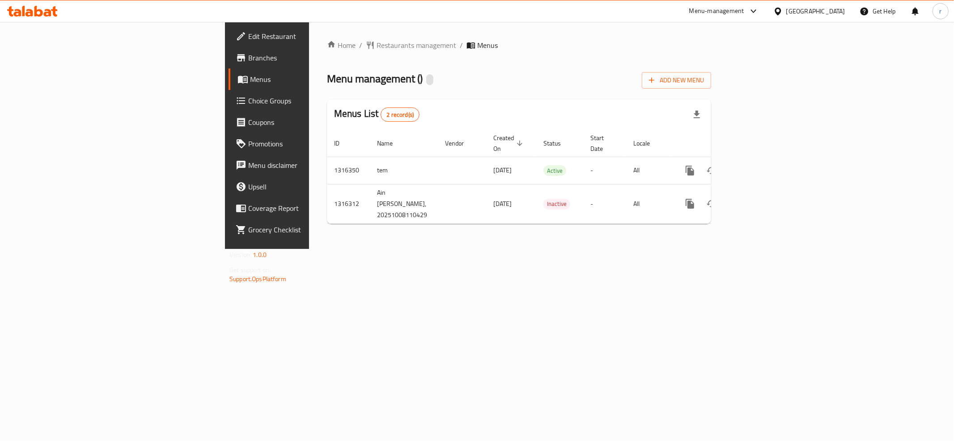
click at [47, 15] on icon at bounding box center [48, 13] width 8 height 8
